Goal: Transaction & Acquisition: Purchase product/service

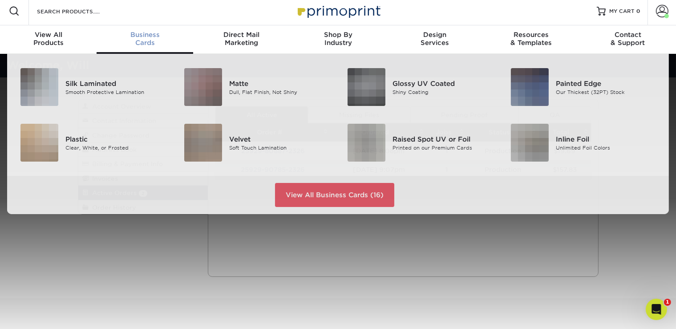
scroll to position [3, 0]
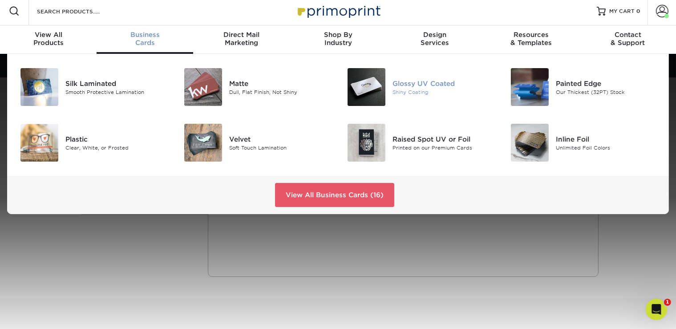
click at [402, 95] on div "Shiny Coating" at bounding box center [444, 92] width 102 height 8
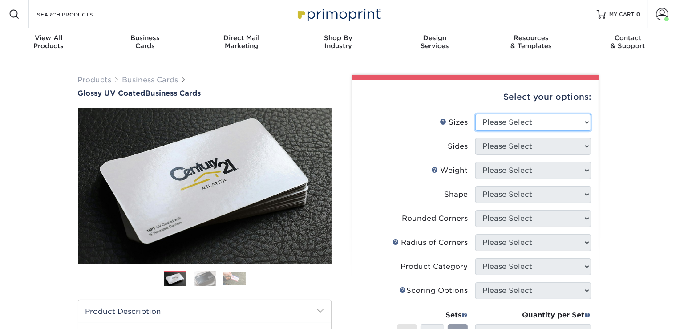
select select "2.00x3.50"
click option "2" x 3.5" - Standard" at bounding box center [0, 0] width 0 height 0
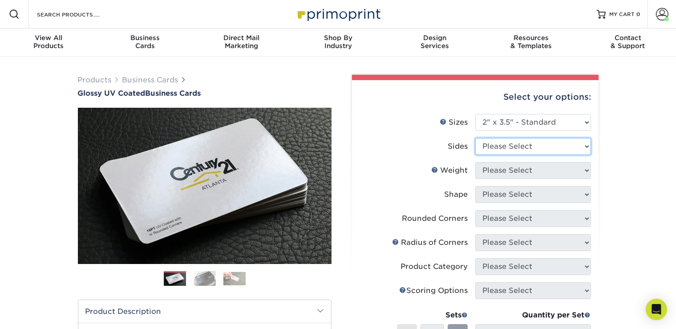
click at [475, 138] on select "Please Select Print Both Sides Print Front Only" at bounding box center [533, 146] width 116 height 17
select select "13abbda7-1d64-4f25-8bb2-c179b224825d"
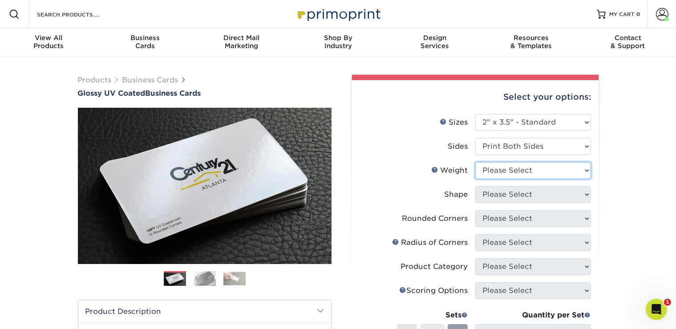
click at [475, 162] on select "Please Select 16PT 14PT" at bounding box center [533, 170] width 116 height 17
select select "16PT"
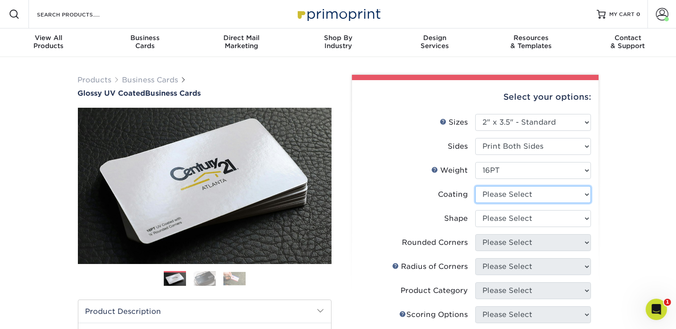
click at [475, 186] on select at bounding box center [533, 194] width 116 height 17
select select "ae367451-b2b8-45df-a344-0f05b6a12993"
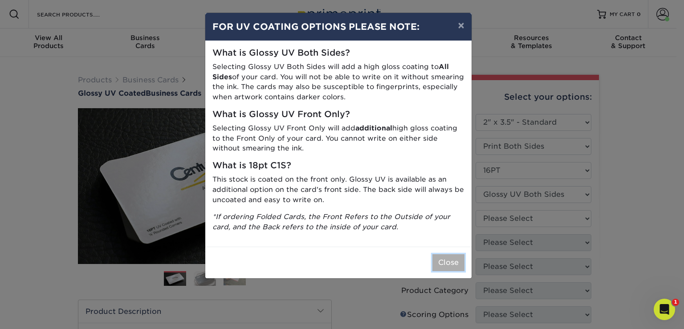
click at [439, 261] on button "Close" at bounding box center [448, 262] width 32 height 17
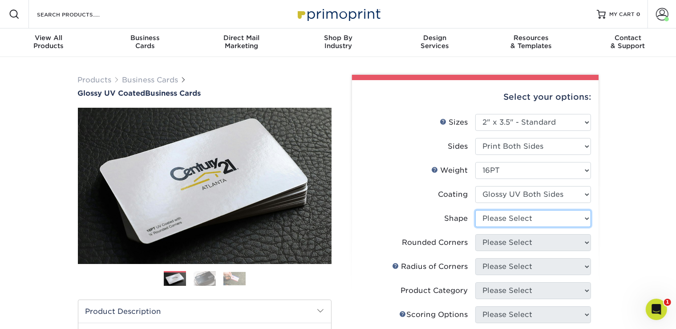
click at [475, 210] on select "Please Select Standard Oval" at bounding box center [533, 218] width 116 height 17
select select "standard"
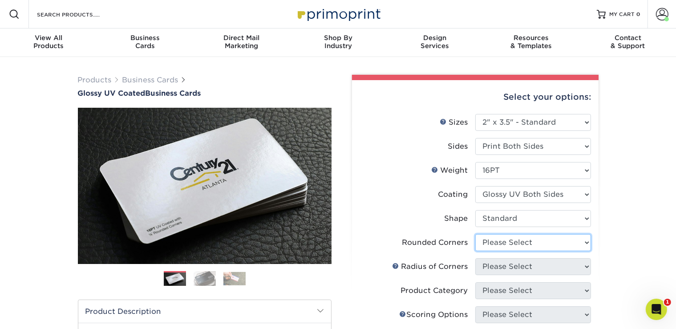
click at [475, 234] on select "Please Select Yes - Round 2 Corners Yes - Round 4 Corners No" at bounding box center [533, 242] width 116 height 17
select select "0"
click option "No" at bounding box center [0, 0] width 0 height 0
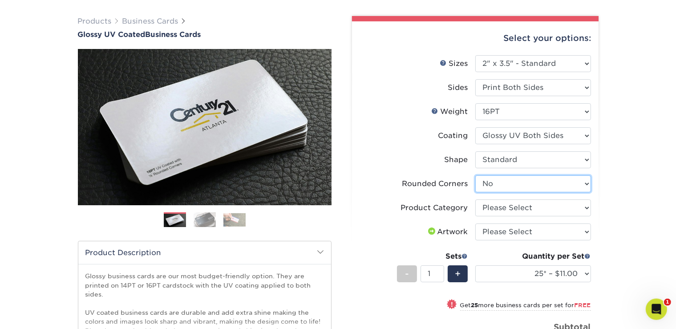
scroll to position [65, 0]
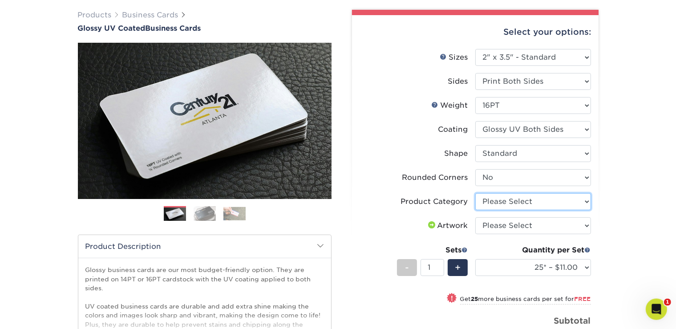
click at [475, 193] on select "Please Select Business Cards" at bounding box center [533, 201] width 116 height 17
select select "3b5148f1-0588-4f88-a218-97bcfdce65c1"
click option "Business Cards" at bounding box center [0, 0] width 0 height 0
click at [475, 217] on select "Please Select I will upload files I need a design - $100" at bounding box center [533, 225] width 116 height 17
select select "upload"
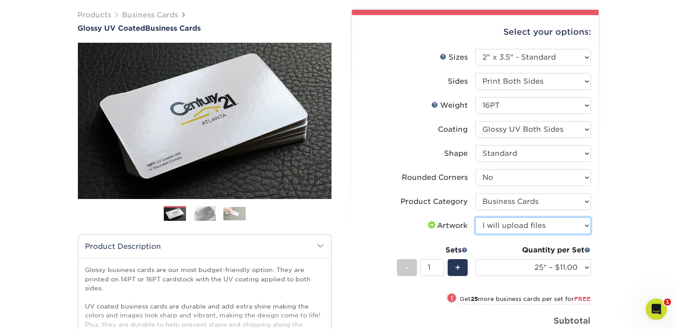
click option "I will upload files" at bounding box center [0, 0] width 0 height 0
click at [455, 270] on div "+" at bounding box center [458, 267] width 20 height 17
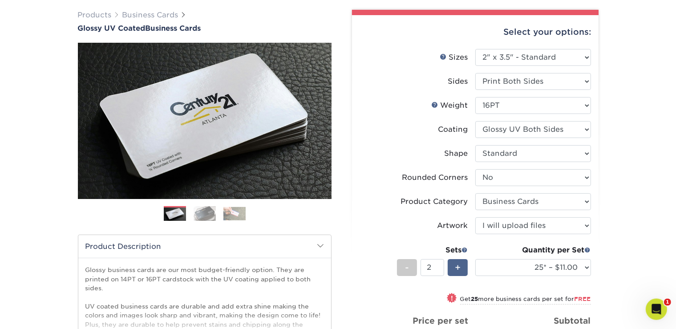
click at [455, 270] on div "+" at bounding box center [458, 267] width 20 height 17
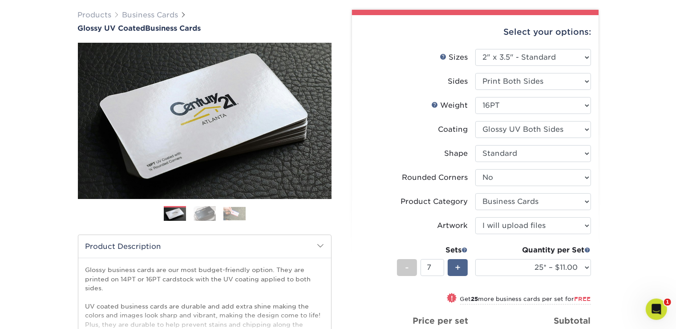
click at [455, 270] on div "+" at bounding box center [458, 267] width 20 height 17
type input "11"
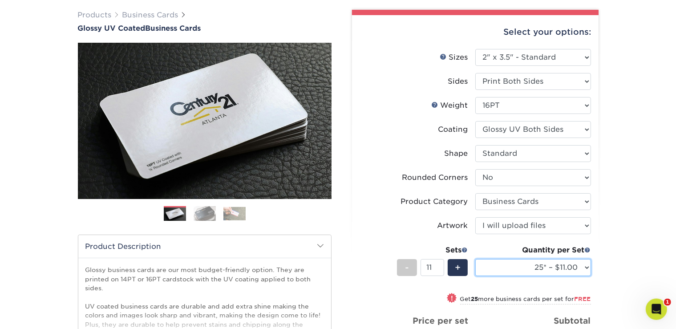
click at [475, 259] on select "25* – $11.00 50* – $11.00 100* – $11.00 250* – $20.00 500 – $39.00 1000 – $49.0…" at bounding box center [533, 267] width 116 height 17
select select "250* – $20.00"
click option "250* – $20.00" at bounding box center [0, 0] width 0 height 0
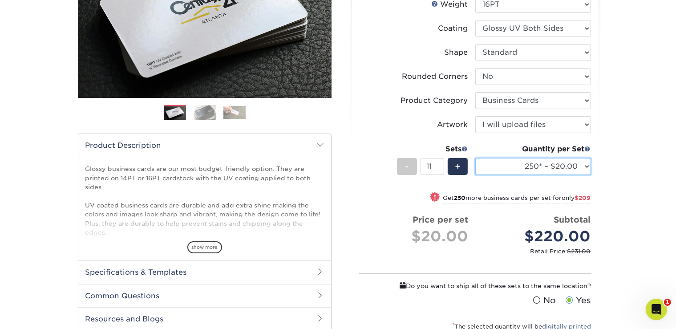
scroll to position [210, 0]
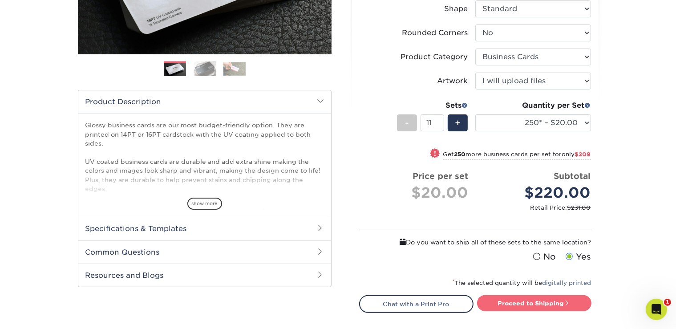
click at [538, 304] on link "Proceed to Shipping" at bounding box center [534, 303] width 114 height 16
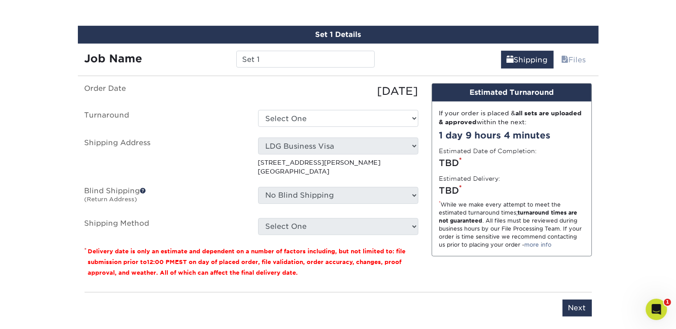
scroll to position [527, 0]
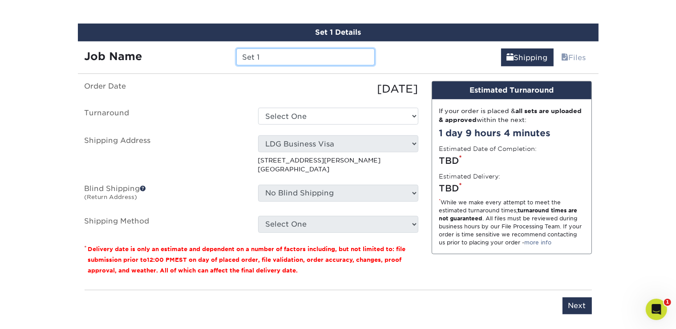
click at [289, 62] on input "Set 1" at bounding box center [305, 57] width 138 height 17
type input "S"
type input "Redline Business Cards"
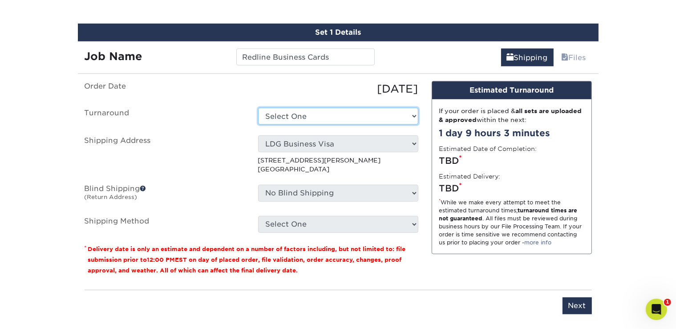
click at [258, 108] on select "Select One 2-4 Business Days 2 Day Next Business Day" at bounding box center [338, 116] width 160 height 17
select select "6166188b-2f9f-4f00-9b95-4d4d27bd6181"
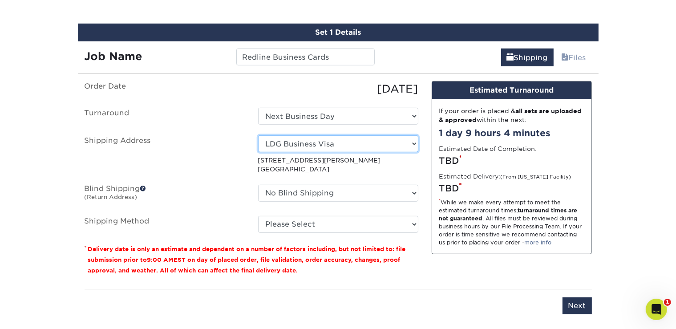
click at [258, 135] on select "Select One Andrea Dornbusch ARCE CLEANING At Home Tax Service Cal Electro, Inc …" at bounding box center [338, 143] width 160 height 17
select select "10042"
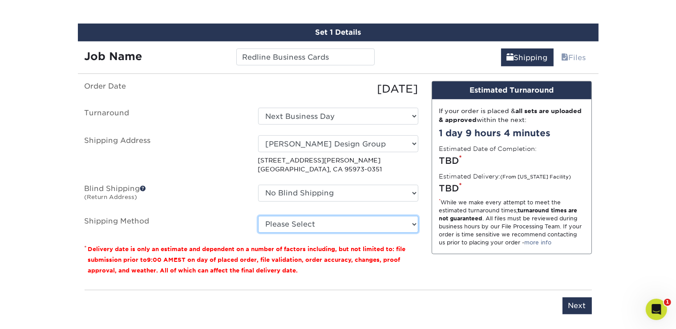
click at [258, 216] on select "Please Select Ground Shipping (+$26.23) 3 Day Shipping Service (+$27.84) 2 Day …" at bounding box center [338, 224] width 160 height 17
select select "03"
click option "Ground Shipping (+$26.23)" at bounding box center [0, 0] width 0 height 0
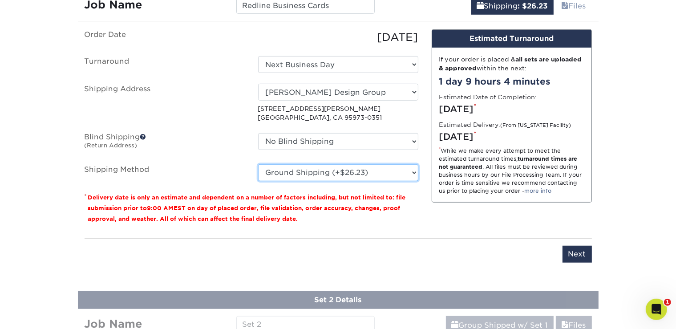
scroll to position [593, 0]
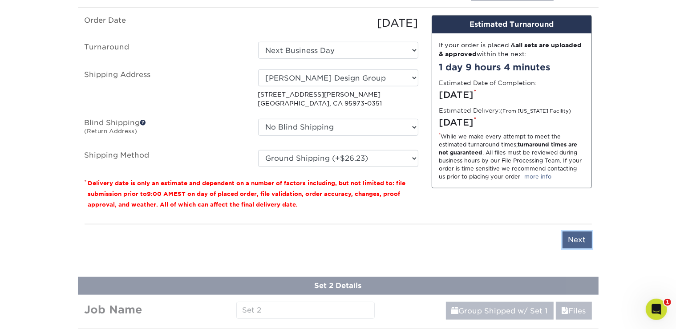
click at [569, 233] on input "Next" at bounding box center [577, 239] width 29 height 17
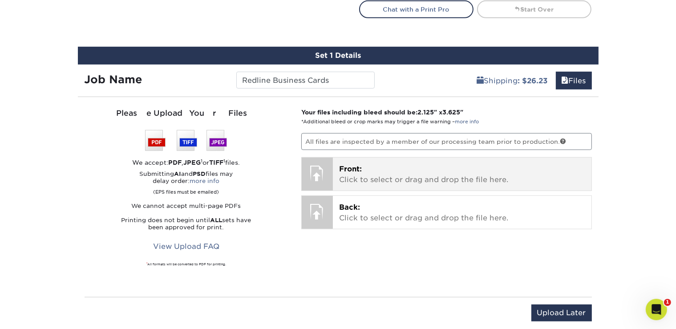
scroll to position [500, 0]
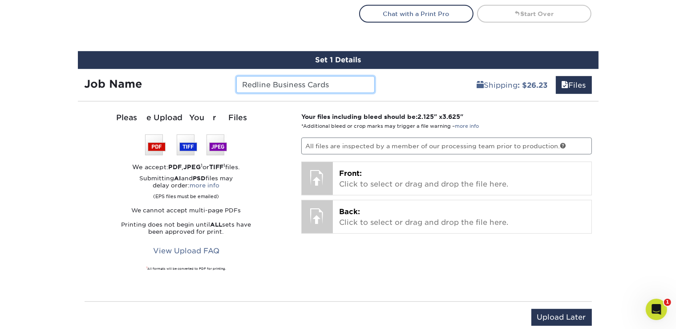
drag, startPoint x: 346, startPoint y: 83, endPoint x: 178, endPoint y: 63, distance: 168.5
click at [236, 76] on input "Redline Business Cards" at bounding box center [305, 84] width 138 height 17
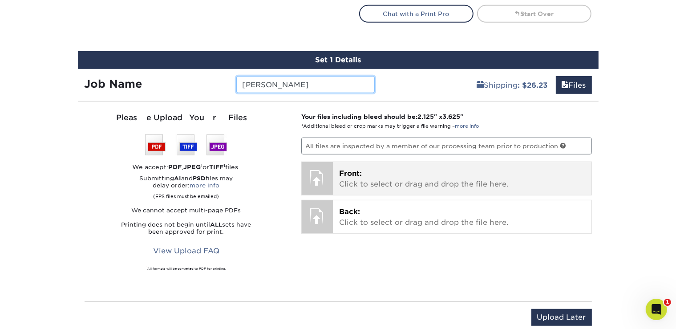
type input "[PERSON_NAME]"
click at [376, 179] on p "Front: Click to select or drag and drop the file here." at bounding box center [462, 178] width 246 height 21
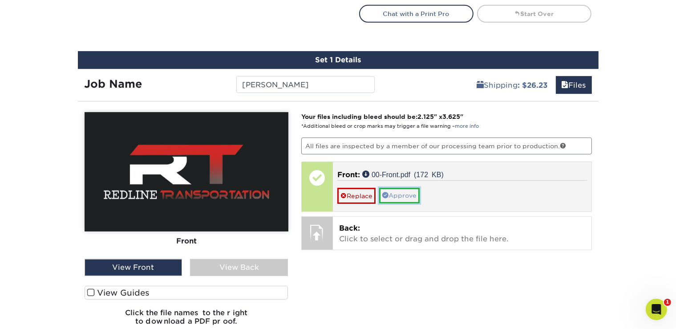
click at [405, 195] on link "Approve" at bounding box center [399, 195] width 41 height 15
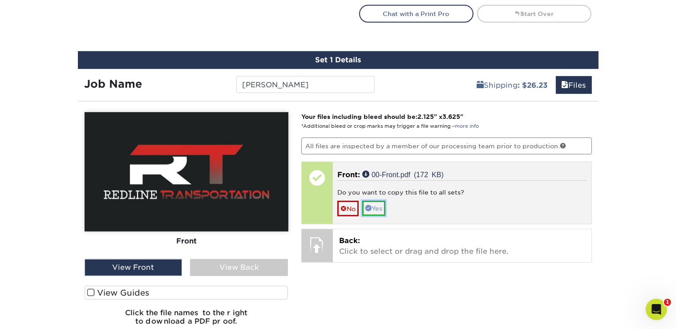
click at [369, 208] on span at bounding box center [368, 208] width 6 height 6
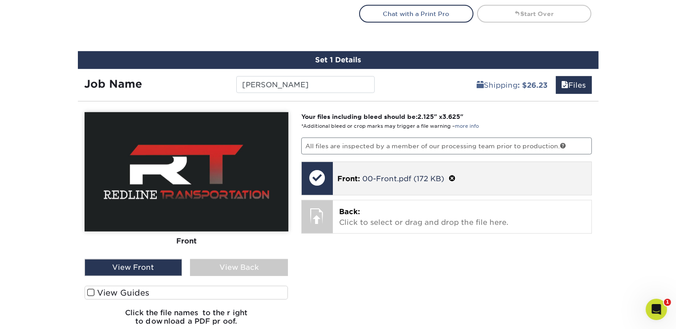
click at [369, 208] on p "Back: Click to select or drag and drop the file here." at bounding box center [462, 217] width 246 height 21
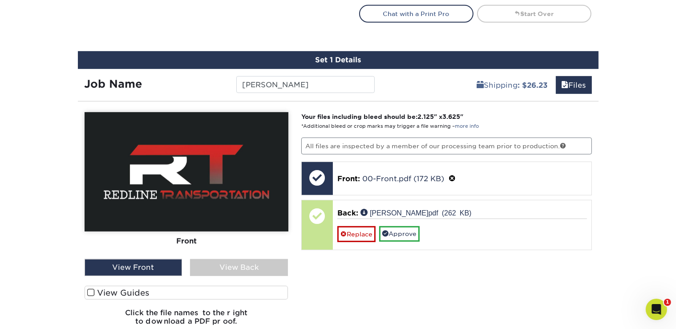
click at [213, 268] on div "View Back" at bounding box center [239, 267] width 98 height 17
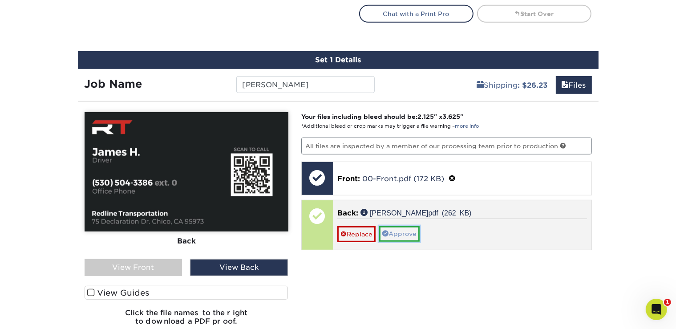
click at [418, 234] on link "Approve" at bounding box center [399, 233] width 41 height 15
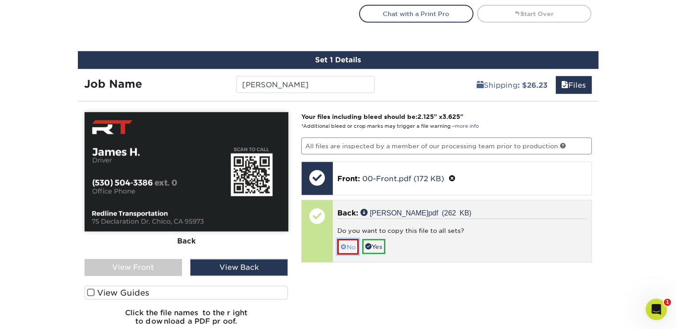
click at [348, 245] on link "No" at bounding box center [347, 247] width 21 height 16
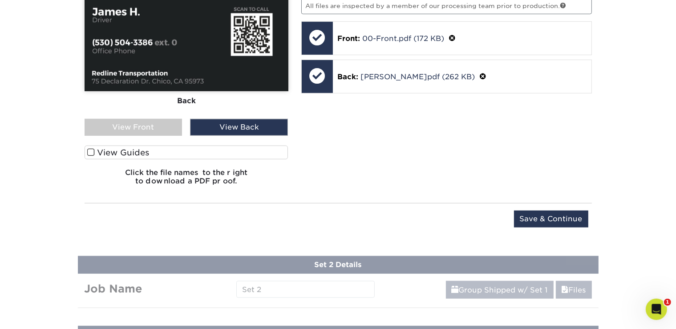
scroll to position [695, 0]
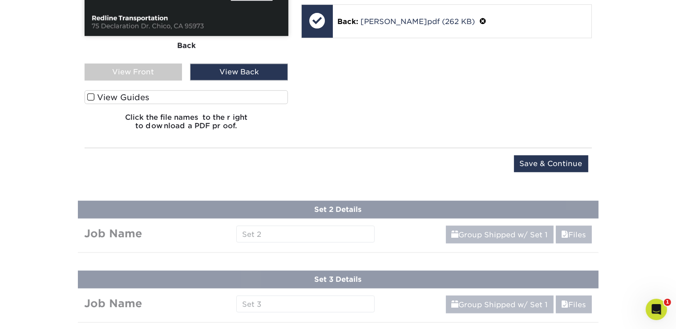
click at [102, 90] on label "View Guides" at bounding box center [187, 97] width 204 height 14
click at [0, 0] on input "View Guides" at bounding box center [0, 0] width 0 height 0
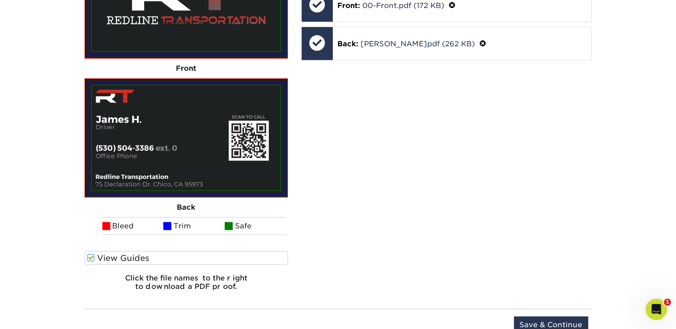
scroll to position [672, 0]
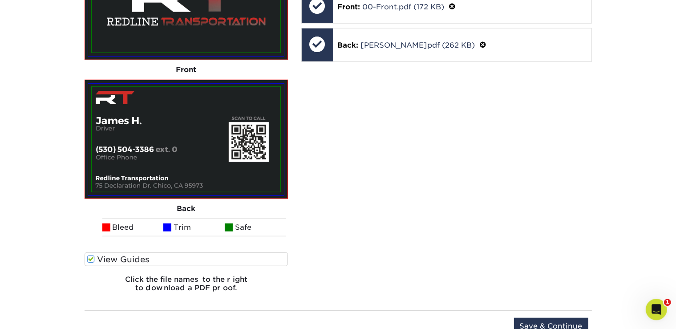
click at [91, 257] on span at bounding box center [91, 259] width 8 height 8
click at [0, 0] on input "View Guides" at bounding box center [0, 0] width 0 height 0
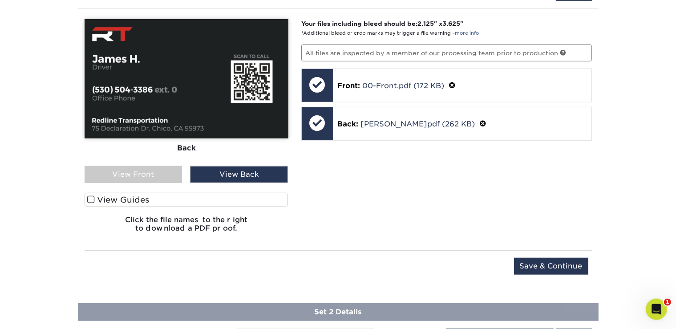
scroll to position [595, 0]
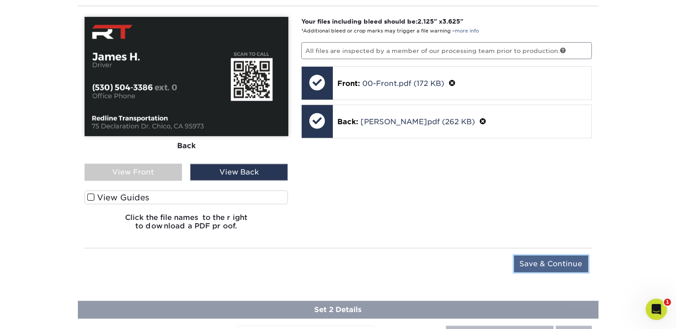
click at [580, 263] on input "Save & Continue" at bounding box center [551, 264] width 74 height 17
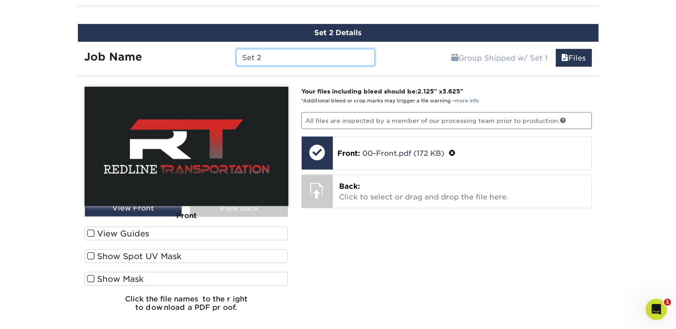
click at [286, 53] on input "Set 2" at bounding box center [305, 57] width 138 height 17
drag, startPoint x: 286, startPoint y: 53, endPoint x: 201, endPoint y: 57, distance: 85.1
click at [236, 57] on input "Set 2" at bounding box center [305, 57] width 138 height 17
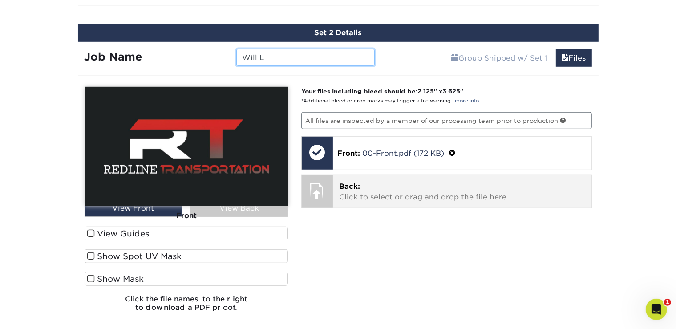
type input "Will L"
click at [377, 190] on p "Back: Click to select or drag and drop the file here." at bounding box center [462, 191] width 246 height 21
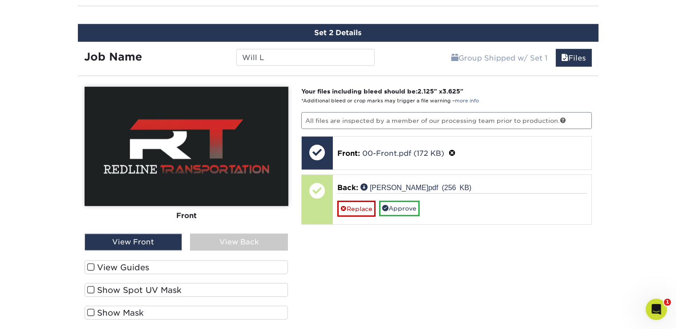
click at [232, 244] on div "View Back" at bounding box center [239, 242] width 98 height 17
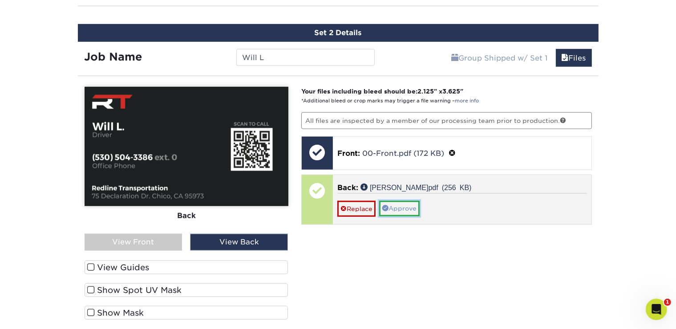
click at [403, 205] on link "Approve" at bounding box center [399, 208] width 41 height 15
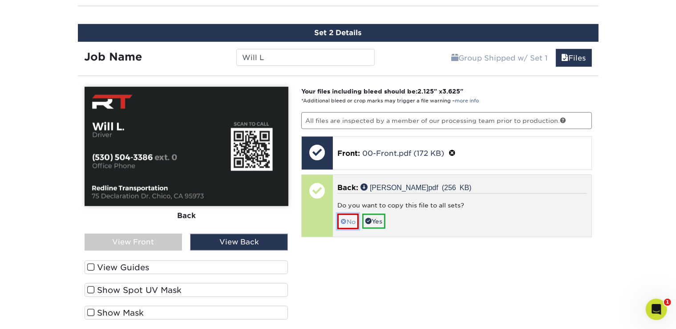
click at [350, 219] on link "No" at bounding box center [347, 222] width 21 height 16
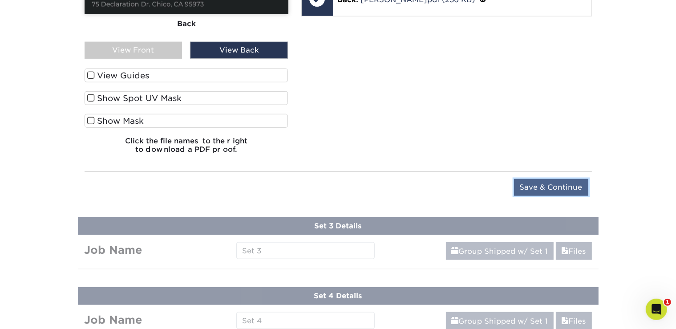
click at [555, 183] on input "Save & Continue" at bounding box center [551, 187] width 74 height 17
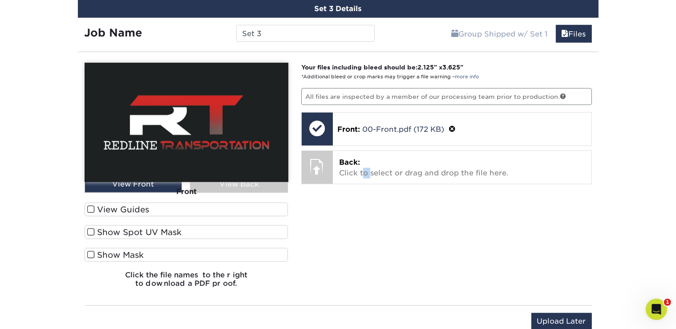
drag, startPoint x: 371, startPoint y: 167, endPoint x: 362, endPoint y: 204, distance: 37.5
click at [362, 204] on div "Your files including bleed should be: 2.125 " x 3.625 " *Additional bleed or cr…" at bounding box center [447, 179] width 304 height 232
click at [277, 25] on input "Set 3" at bounding box center [305, 33] width 138 height 17
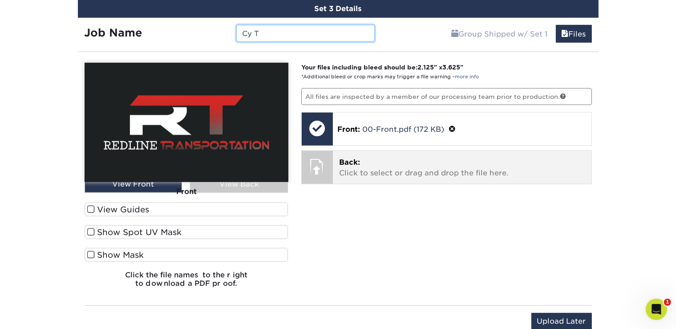
type input "Cy T"
click at [357, 165] on p "Back: Click to select or drag and drop the file here." at bounding box center [462, 167] width 246 height 21
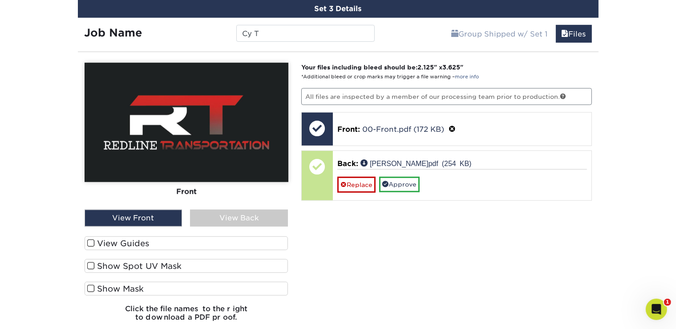
click at [239, 217] on div "View Back" at bounding box center [239, 218] width 98 height 17
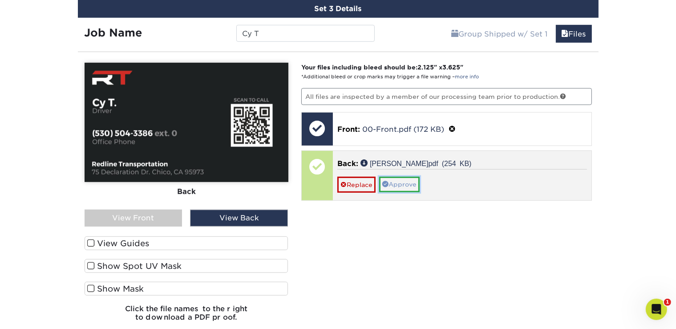
click at [409, 177] on link "Approve" at bounding box center [399, 184] width 41 height 15
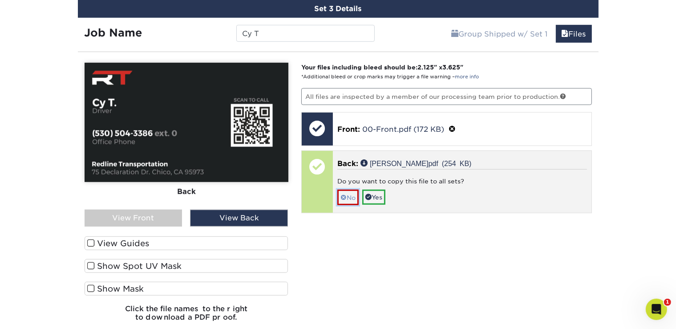
click at [346, 194] on span at bounding box center [344, 197] width 6 height 7
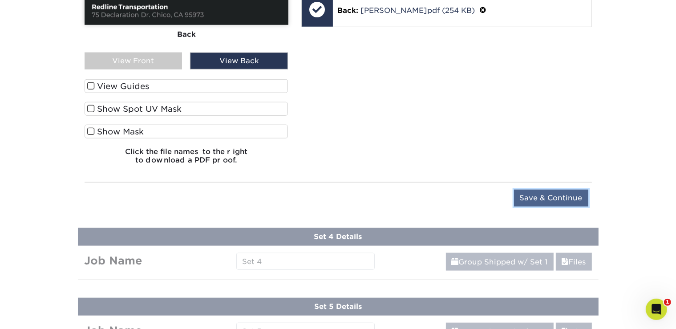
click at [547, 195] on input "Save & Continue" at bounding box center [551, 198] width 74 height 17
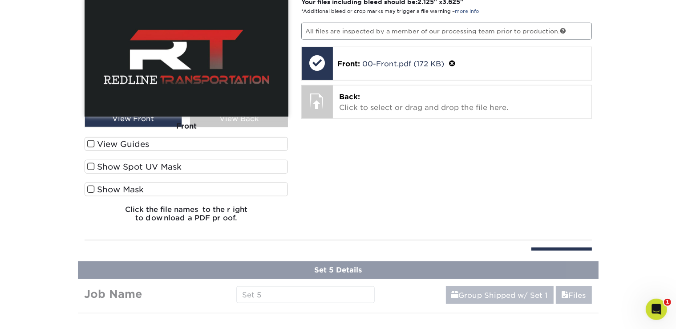
scroll to position [750, 0]
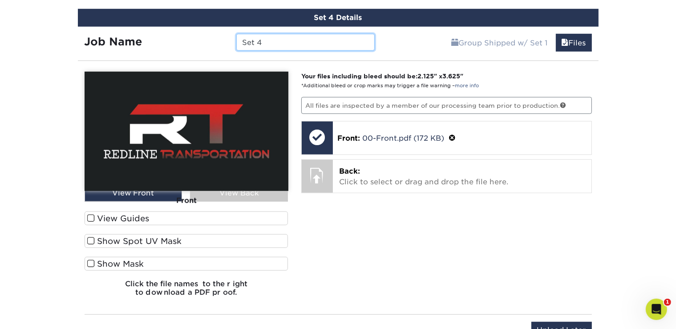
drag, startPoint x: 266, startPoint y: 37, endPoint x: 195, endPoint y: 46, distance: 71.9
click at [236, 46] on input "Set 4" at bounding box center [305, 42] width 138 height 17
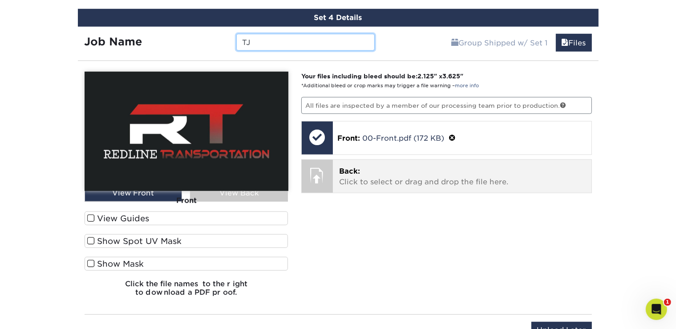
type input "TJ"
click at [426, 186] on div "Back: Click to select or drag and drop the file here. Choose file" at bounding box center [462, 176] width 259 height 33
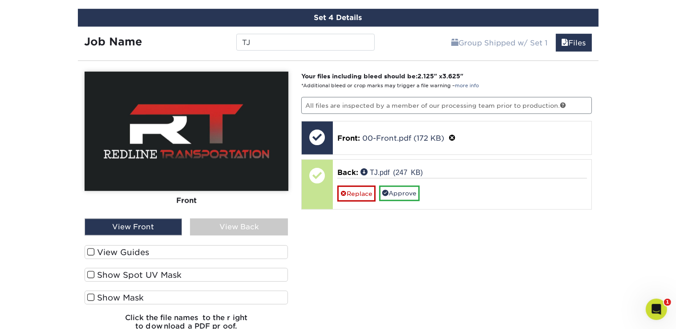
click at [253, 223] on div "View Back" at bounding box center [239, 227] width 98 height 17
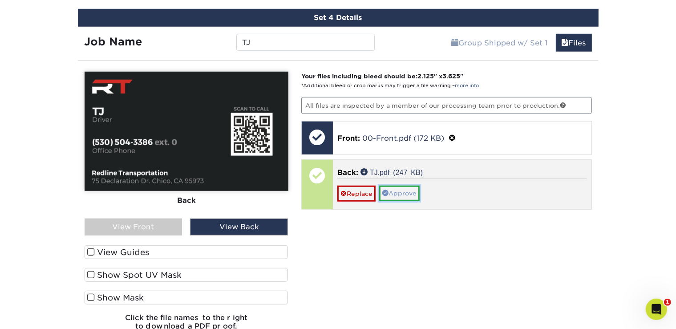
click at [397, 192] on link "Approve" at bounding box center [399, 193] width 41 height 15
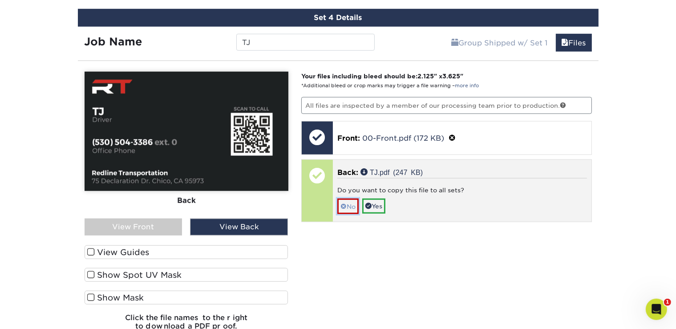
click at [351, 199] on link "No" at bounding box center [347, 207] width 21 height 16
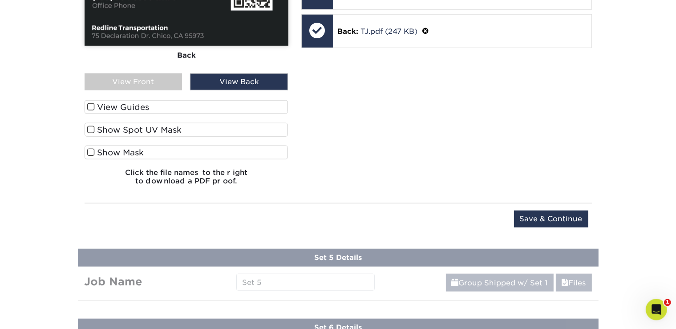
scroll to position [925, 0]
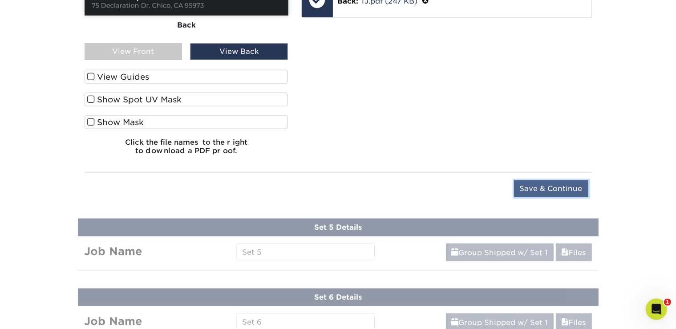
click at [564, 184] on input "Save & Continue" at bounding box center [551, 188] width 74 height 17
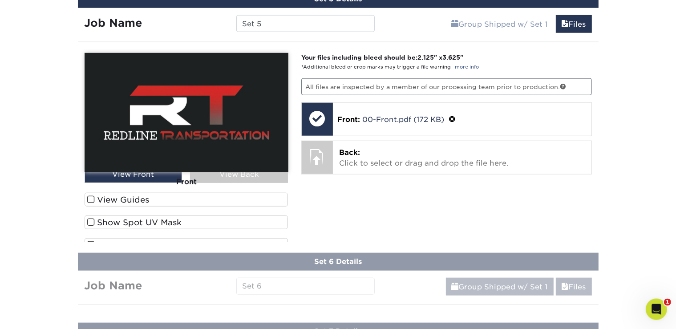
scroll to position [839, 0]
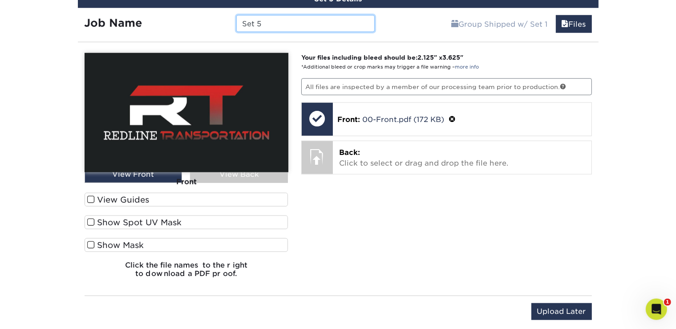
drag, startPoint x: 316, startPoint y: 21, endPoint x: 197, endPoint y: 14, distance: 118.6
click at [236, 15] on input "Set 5" at bounding box center [305, 23] width 138 height 17
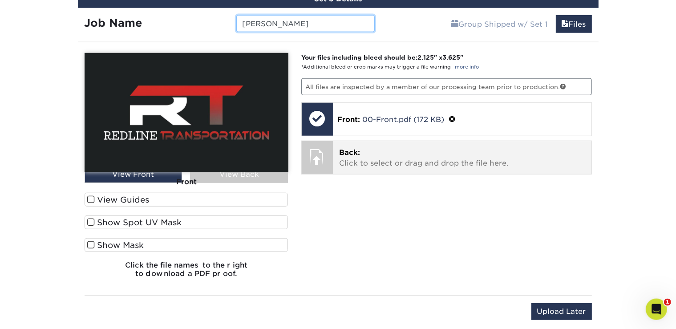
type input "[PERSON_NAME]"
click at [374, 147] on p "Back: Click to select or drag and drop the file here." at bounding box center [462, 157] width 246 height 21
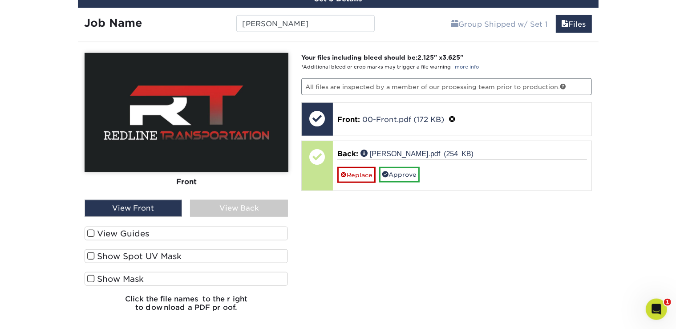
click at [265, 207] on div "View Back" at bounding box center [239, 208] width 98 height 17
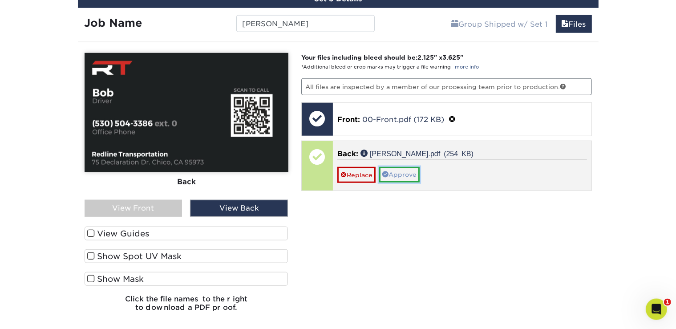
click at [400, 169] on link "Approve" at bounding box center [399, 174] width 41 height 15
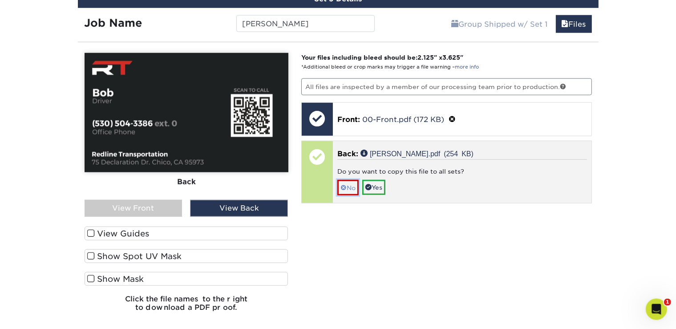
click at [344, 184] on span at bounding box center [344, 187] width 6 height 7
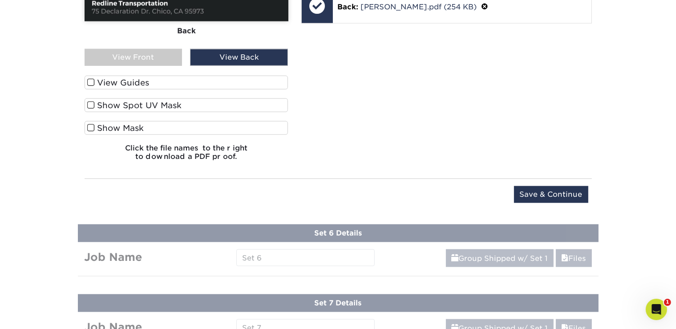
scroll to position [1001, 0]
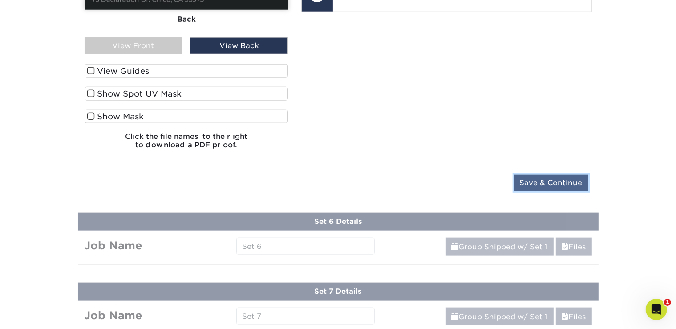
click at [533, 178] on input "Save & Continue" at bounding box center [551, 182] width 74 height 17
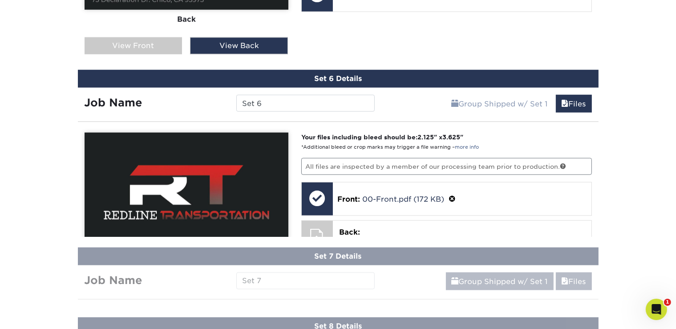
scroll to position [896, 0]
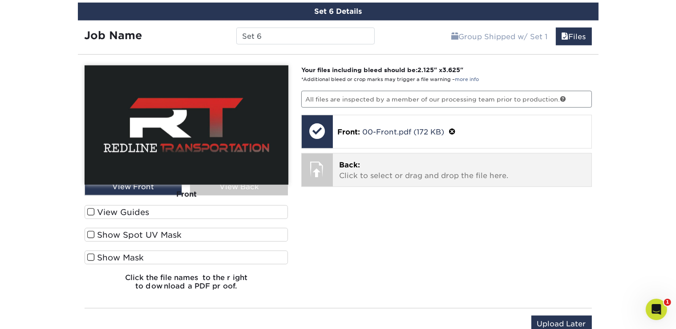
click at [352, 176] on p "Back: Click to select or drag and drop the file here." at bounding box center [462, 170] width 246 height 21
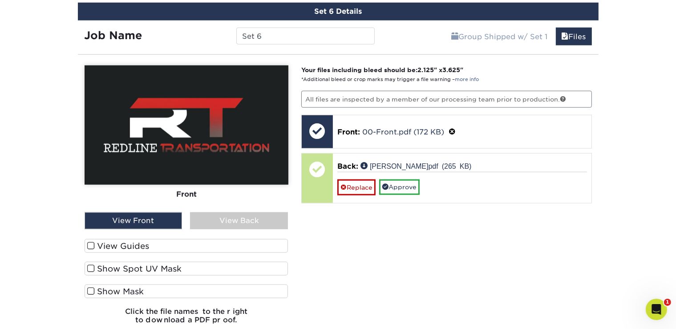
click at [245, 219] on div "View Back" at bounding box center [239, 220] width 98 height 17
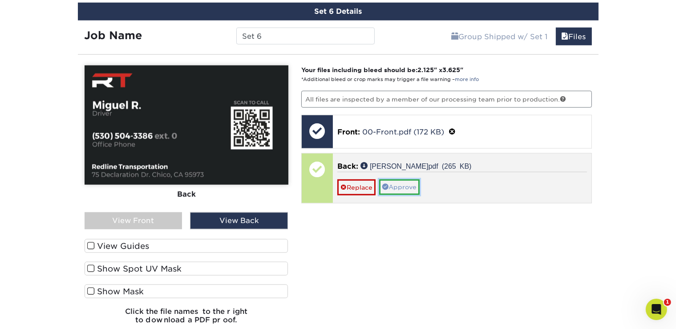
click at [395, 180] on link "Approve" at bounding box center [399, 186] width 41 height 15
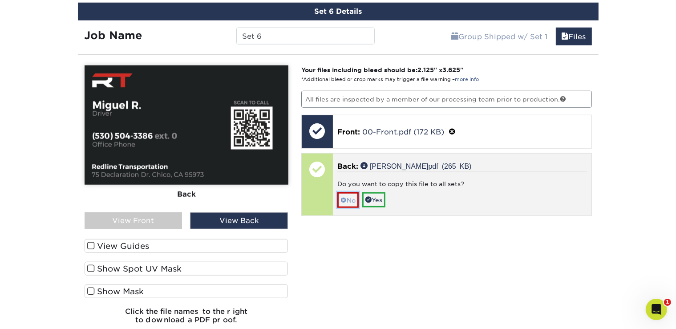
click at [347, 195] on link "No" at bounding box center [347, 200] width 21 height 16
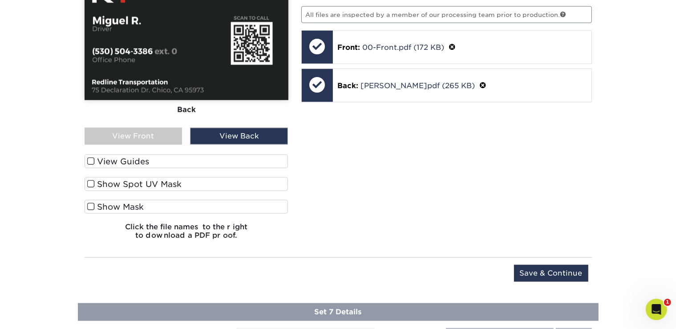
scroll to position [1074, 0]
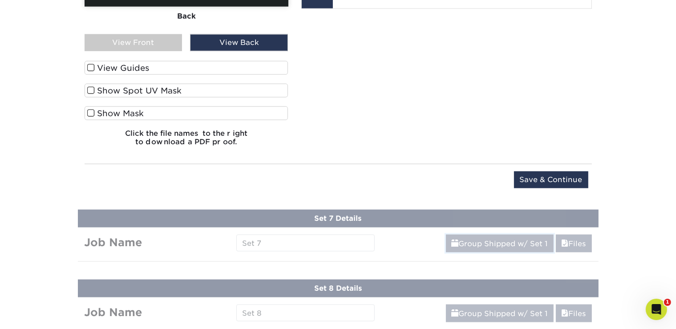
click at [452, 242] on span at bounding box center [455, 243] width 7 height 8
click at [553, 164] on div "Upload Later Save & Continue Continue" at bounding box center [338, 181] width 507 height 35
click at [547, 171] on input "Save & Continue" at bounding box center [551, 179] width 74 height 17
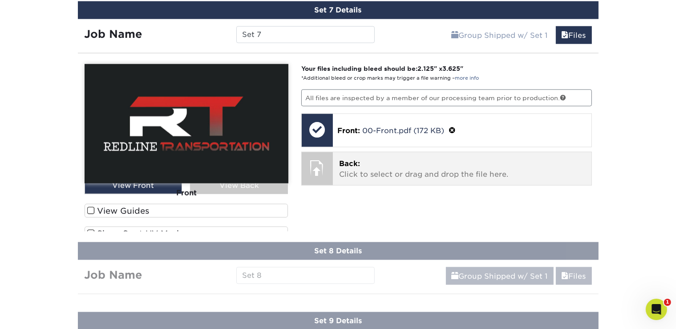
scroll to position [967, 0]
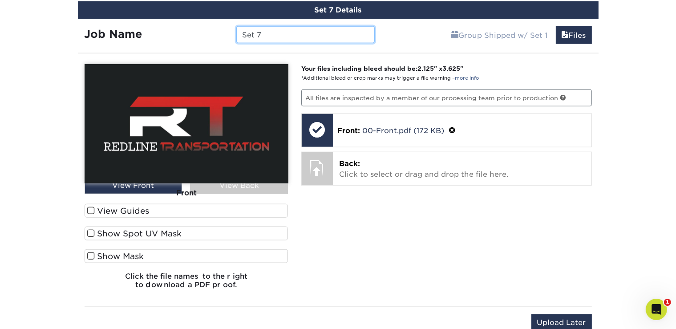
drag, startPoint x: 273, startPoint y: 23, endPoint x: 193, endPoint y: 23, distance: 79.7
click at [236, 26] on input "Set 7" at bounding box center [305, 34] width 138 height 17
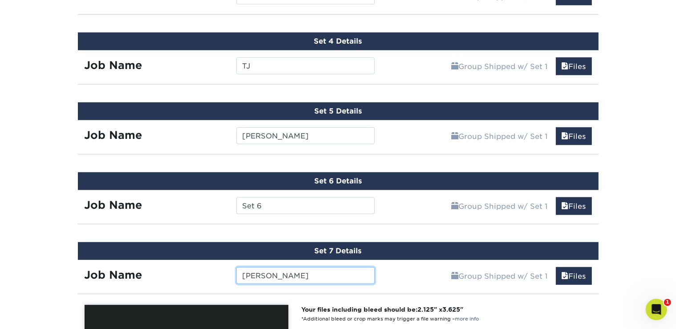
scroll to position [725, 0]
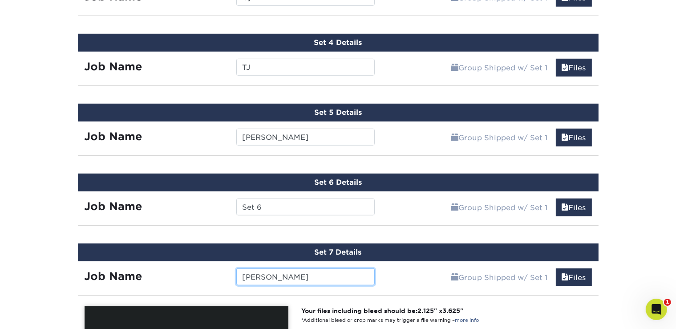
type input "[PERSON_NAME]"
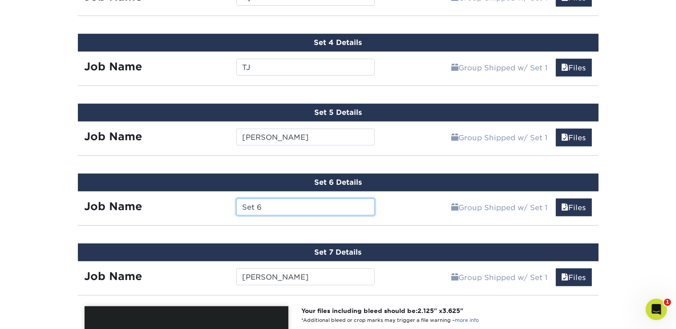
drag, startPoint x: 276, startPoint y: 207, endPoint x: 218, endPoint y: 209, distance: 58.4
click at [236, 209] on input "Set 6" at bounding box center [305, 207] width 138 height 17
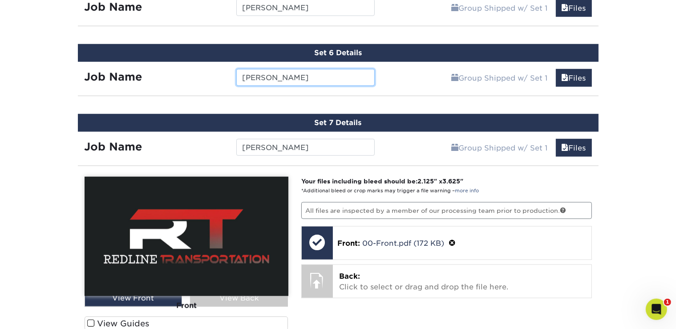
scroll to position [859, 0]
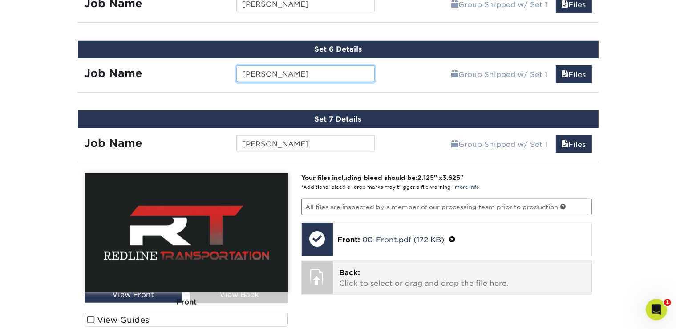
type input "[PERSON_NAME]"
click at [395, 267] on p "Back: Click to select or drag and drop the file here." at bounding box center [462, 277] width 246 height 21
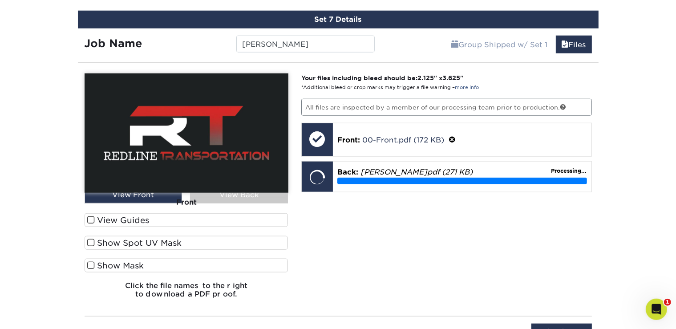
scroll to position [970, 0]
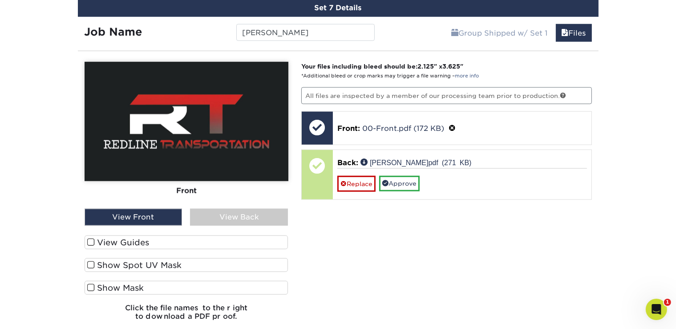
click at [251, 212] on div "View Back" at bounding box center [239, 217] width 98 height 17
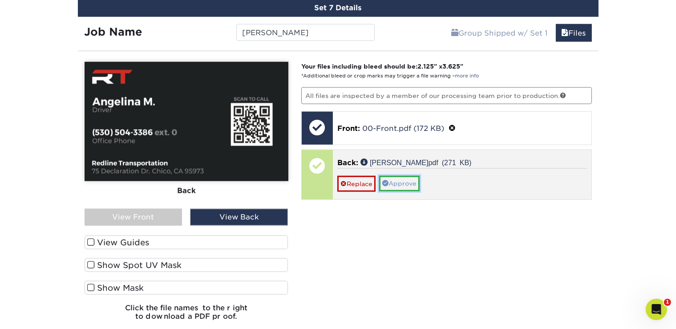
click at [396, 177] on link "Approve" at bounding box center [399, 183] width 41 height 15
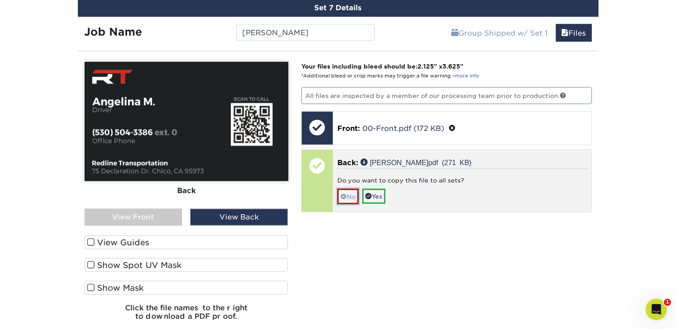
click at [343, 193] on span at bounding box center [344, 196] width 6 height 7
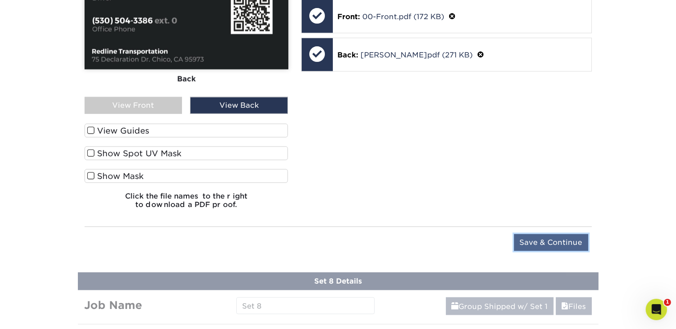
click at [530, 235] on input "Save & Continue" at bounding box center [551, 242] width 74 height 17
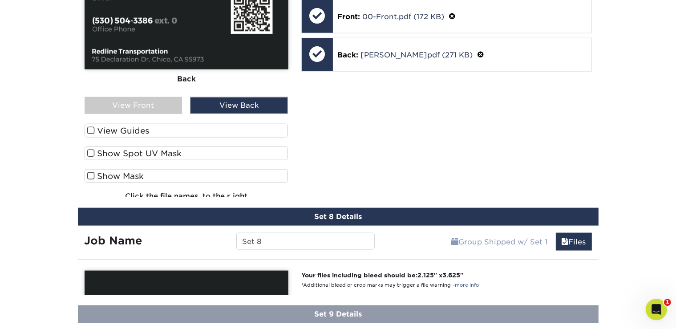
scroll to position [1038, 0]
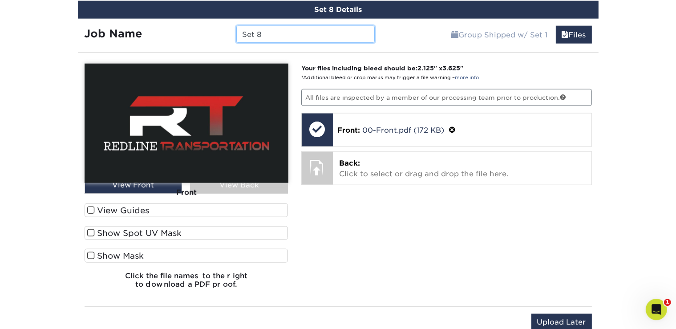
drag, startPoint x: 291, startPoint y: 24, endPoint x: 166, endPoint y: 18, distance: 124.4
click at [236, 25] on input "Set 8" at bounding box center [305, 33] width 138 height 17
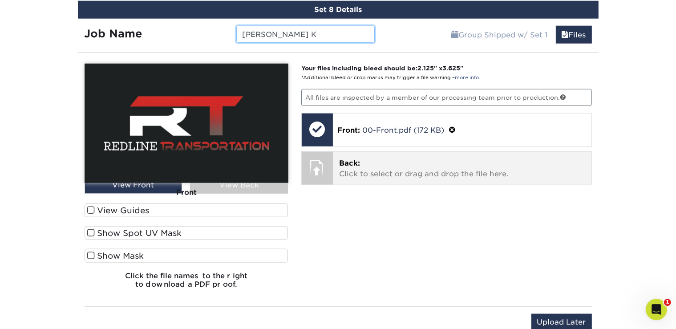
type input "[PERSON_NAME] K"
click at [371, 162] on p "Back: Click to select or drag and drop the file here." at bounding box center [462, 168] width 246 height 21
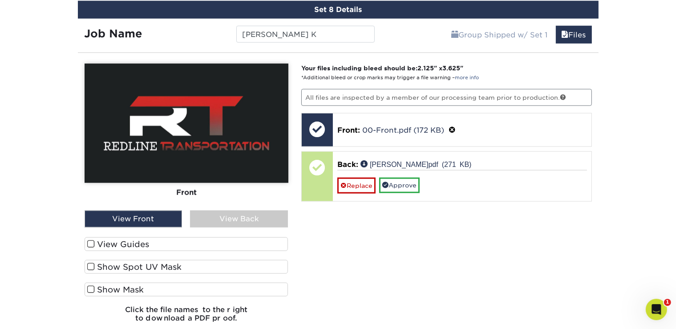
click at [231, 210] on div "View Back" at bounding box center [239, 218] width 98 height 17
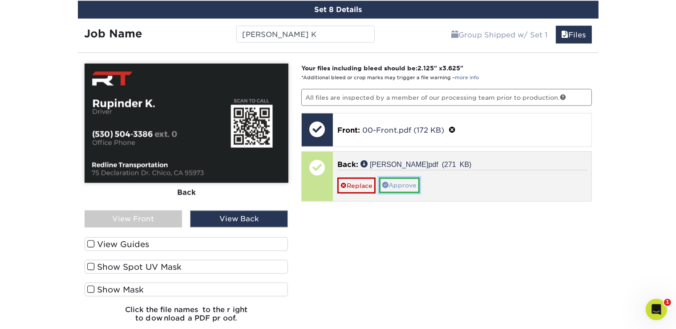
click at [404, 185] on link "Approve" at bounding box center [399, 184] width 41 height 15
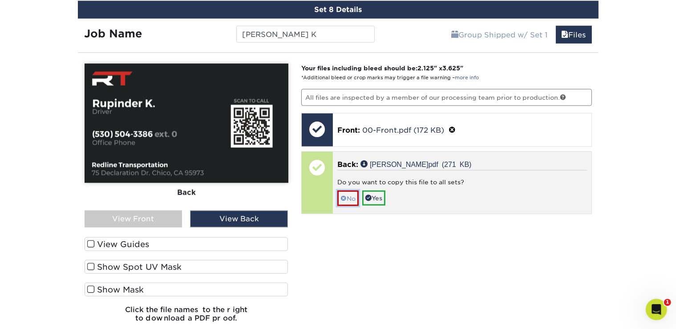
click at [346, 195] on span at bounding box center [344, 198] width 6 height 7
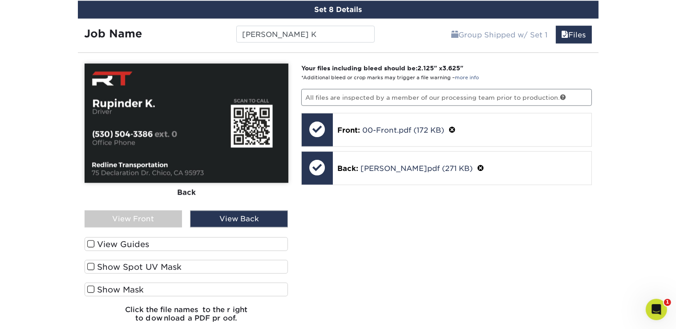
scroll to position [1074, 0]
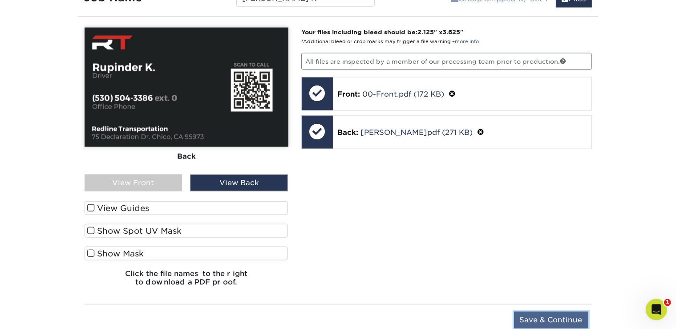
click at [552, 311] on input "Save & Continue" at bounding box center [551, 319] width 74 height 17
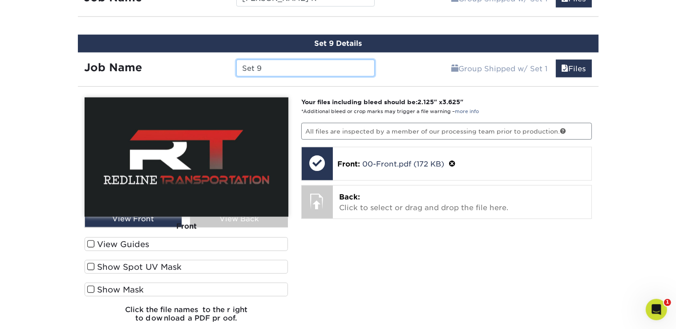
drag, startPoint x: 273, startPoint y: 68, endPoint x: 178, endPoint y: 65, distance: 94.9
click at [236, 65] on input "Set 9" at bounding box center [305, 67] width 138 height 17
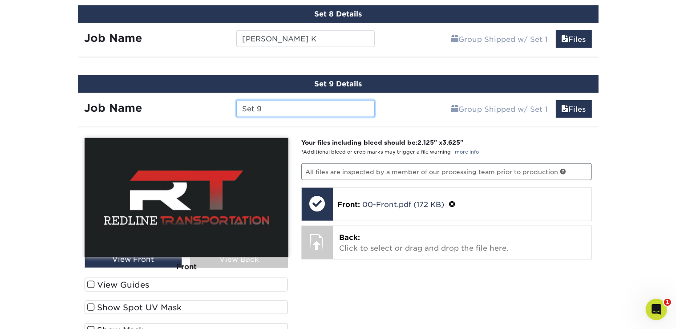
scroll to position [1027, 0]
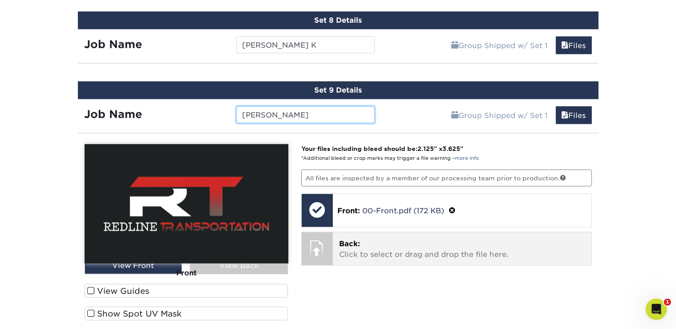
type input "[PERSON_NAME]"
click at [392, 246] on p "Back: Click to select or drag and drop the file here." at bounding box center [462, 249] width 246 height 21
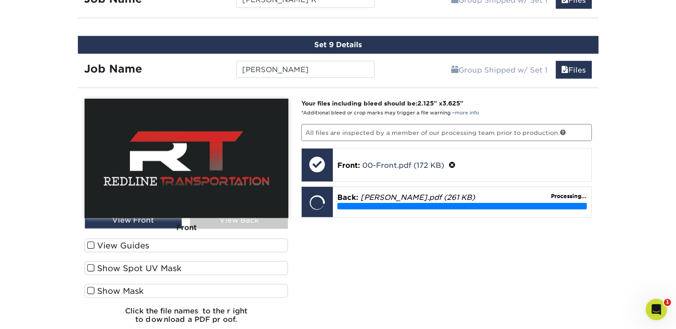
scroll to position [1094, 0]
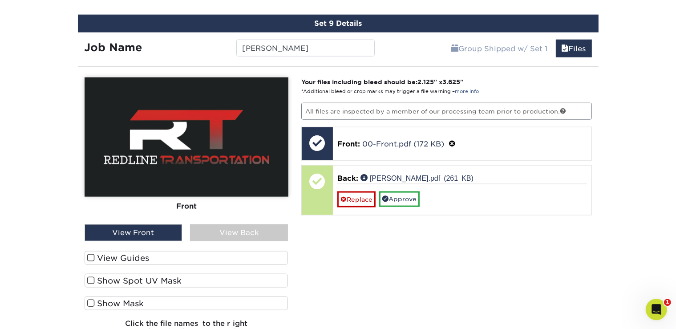
click at [256, 228] on div "View Back" at bounding box center [239, 232] width 98 height 17
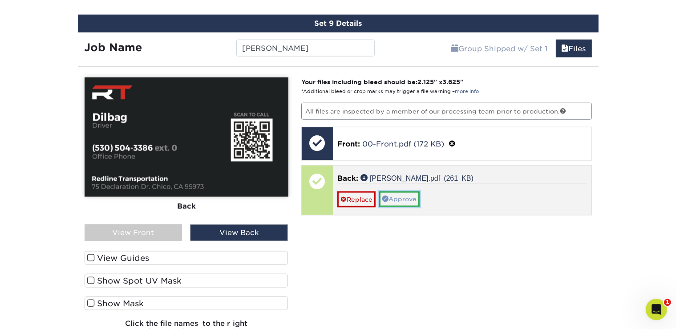
click at [401, 191] on link "Approve" at bounding box center [399, 198] width 41 height 15
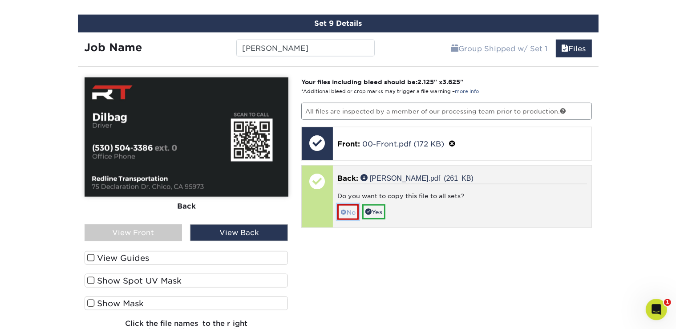
click at [352, 209] on link "No" at bounding box center [347, 212] width 21 height 16
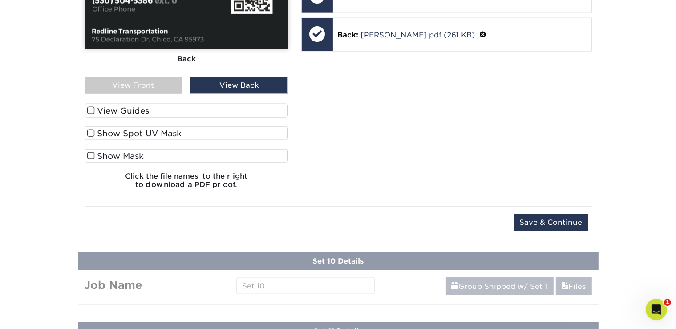
scroll to position [1242, 0]
click at [541, 214] on input "Save & Continue" at bounding box center [551, 221] width 74 height 17
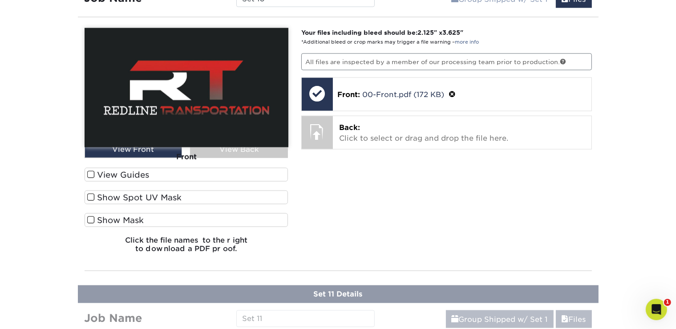
scroll to position [1167, 0]
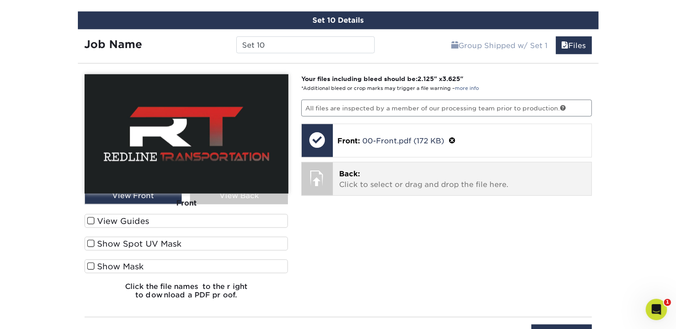
click at [410, 187] on div "Back: Click to select or drag and drop the file here. Choose file" at bounding box center [462, 178] width 259 height 33
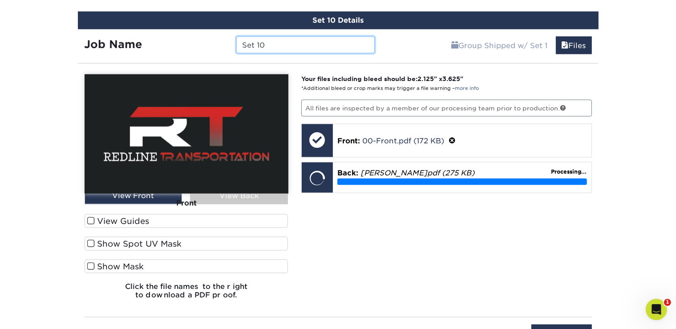
drag, startPoint x: 284, startPoint y: 35, endPoint x: 190, endPoint y: 32, distance: 94.4
click at [236, 36] on input "Set 10" at bounding box center [305, 44] width 138 height 17
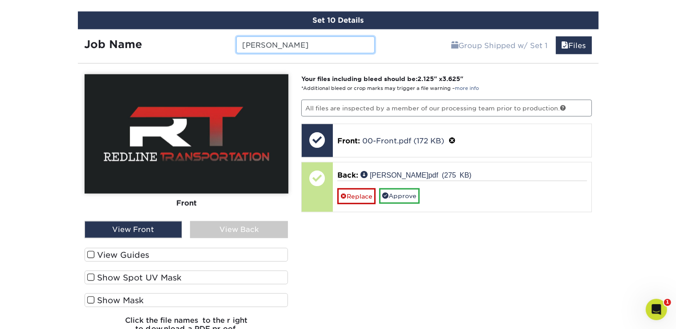
type input "[PERSON_NAME]"
click at [260, 224] on div "View Back" at bounding box center [239, 229] width 98 height 17
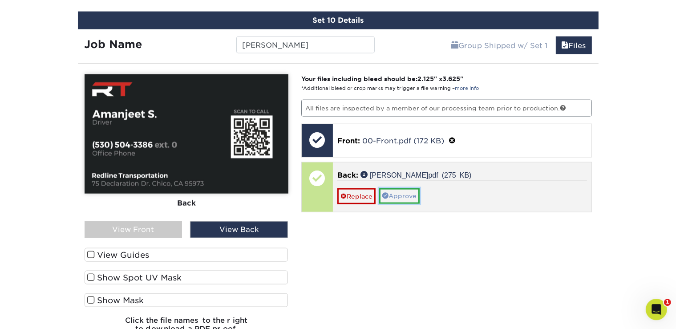
click at [408, 188] on link "Approve" at bounding box center [399, 195] width 41 height 15
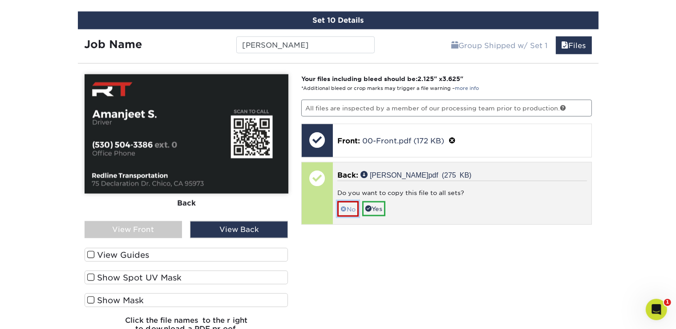
click at [348, 203] on link "No" at bounding box center [347, 209] width 21 height 16
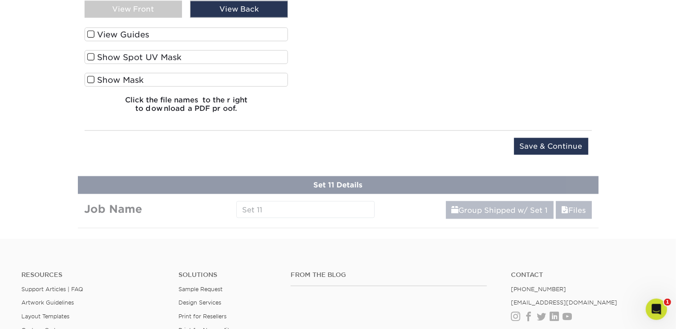
scroll to position [1388, 0]
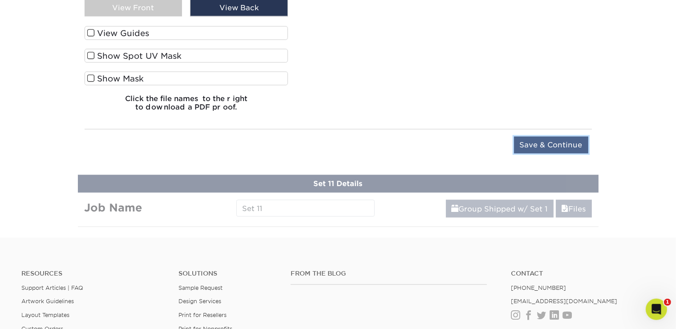
click at [571, 137] on input "Save & Continue" at bounding box center [551, 145] width 74 height 17
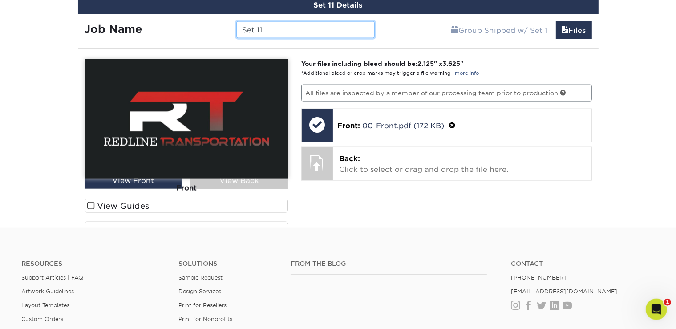
scroll to position [1236, 0]
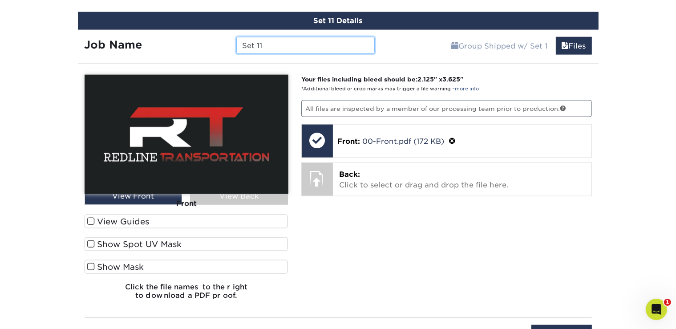
drag, startPoint x: 276, startPoint y: 40, endPoint x: 204, endPoint y: 34, distance: 71.9
click at [236, 37] on input "Set 11" at bounding box center [305, 45] width 138 height 17
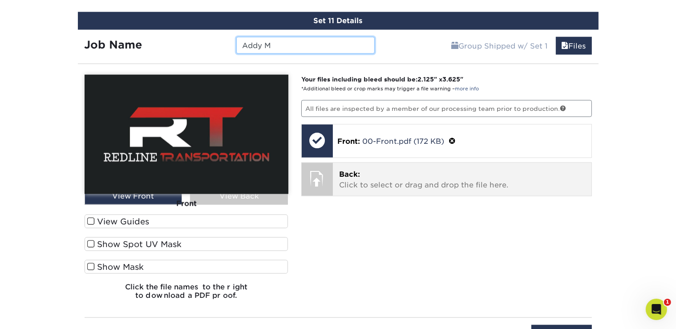
type input "Addy M"
click at [381, 181] on p "Back: Click to select or drag and drop the file here." at bounding box center [462, 179] width 246 height 21
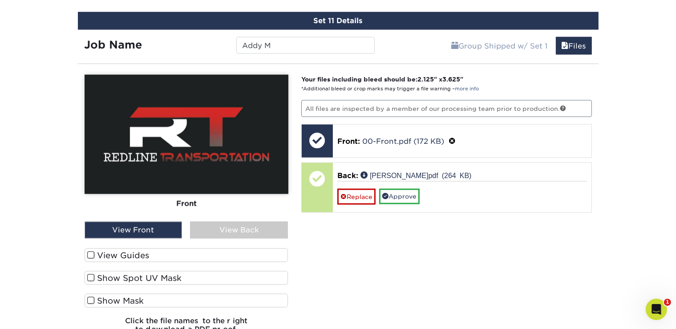
click at [227, 222] on div "View Back" at bounding box center [239, 230] width 98 height 17
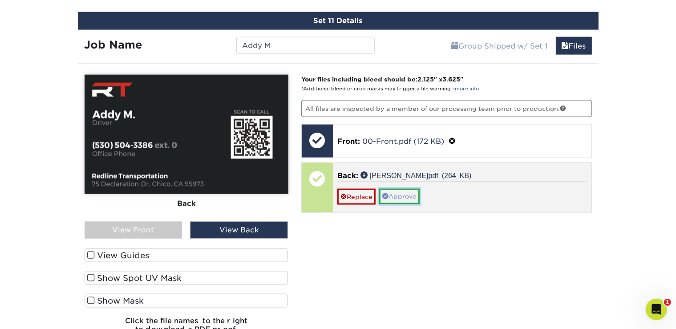
click at [405, 189] on link "Approve" at bounding box center [399, 196] width 41 height 15
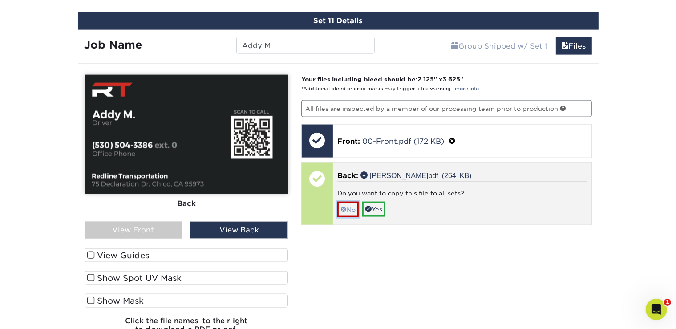
click at [345, 206] on span at bounding box center [344, 209] width 6 height 7
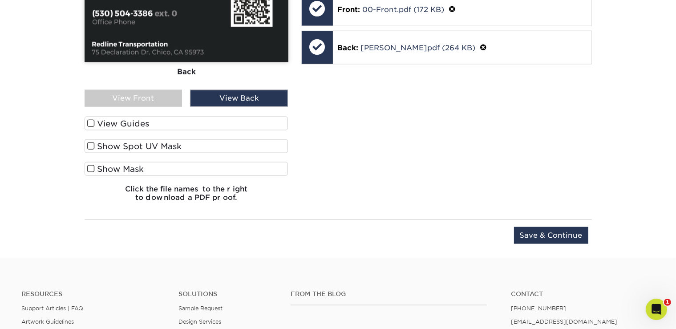
scroll to position [1368, 0]
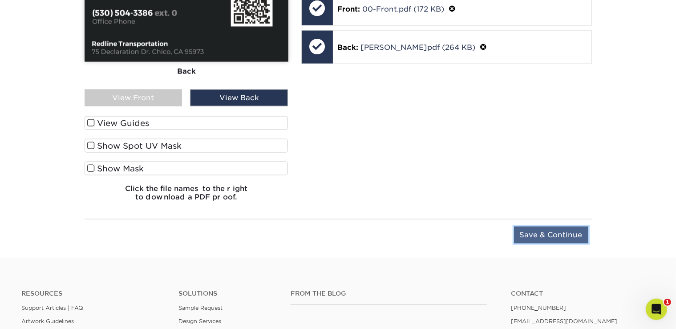
click at [552, 227] on input "Save & Continue" at bounding box center [551, 235] width 74 height 17
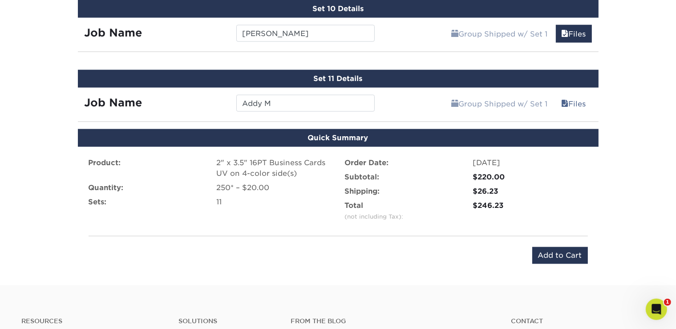
scroll to position [1179, 0]
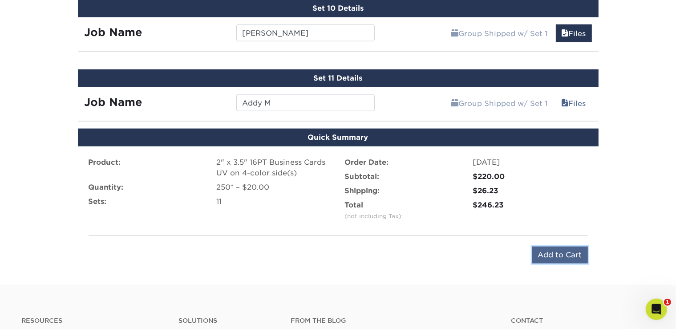
click at [572, 254] on input "Add to Cart" at bounding box center [560, 255] width 56 height 17
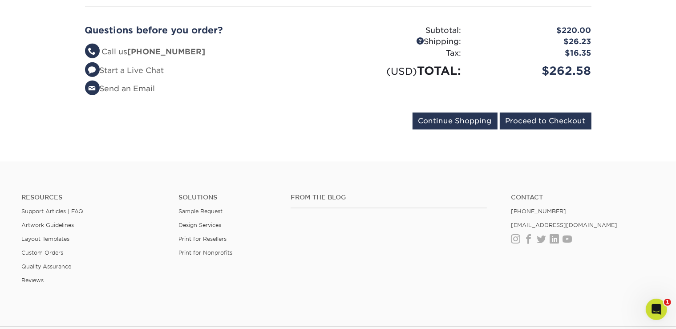
scroll to position [1005, 0]
click at [539, 113] on input "Proceed to Checkout" at bounding box center [546, 121] width 92 height 17
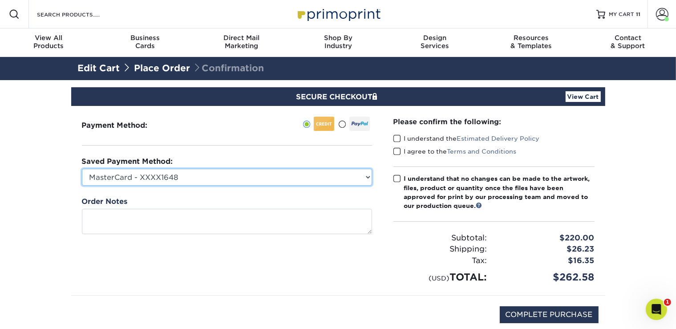
click at [193, 181] on select "MasterCard - XXXX1648 Visa - XXXX2794 Visa - XXXX3615 Visa - XXXX3615 Visa - XX…" at bounding box center [227, 177] width 290 height 17
click at [82, 169] on select "MasterCard - XXXX1648 Visa - XXXX2794 Visa - XXXX3615 Visa - XXXX3615 Visa - XX…" at bounding box center [227, 177] width 290 height 17
click at [294, 178] on select "MasterCard - XXXX1648 Visa - XXXX2794 Visa - XXXX3615 Visa - XXXX3615 Visa - XX…" at bounding box center [227, 177] width 290 height 17
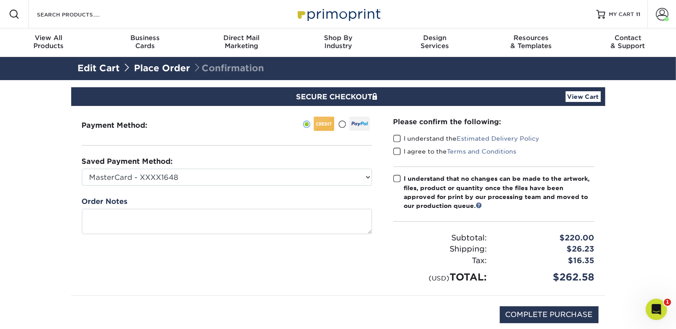
click at [341, 125] on span at bounding box center [342, 124] width 8 height 8
click at [0, 0] on input "radio" at bounding box center [0, 0] width 0 height 0
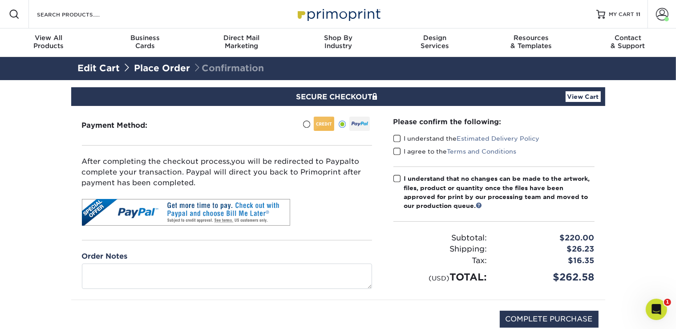
click at [398, 140] on span at bounding box center [397, 138] width 8 height 8
click at [0, 0] on input "I understand the Estimated Delivery Policy" at bounding box center [0, 0] width 0 height 0
click at [395, 152] on span at bounding box center [397, 151] width 8 height 8
click at [0, 0] on input "I agree to the Terms and Conditions" at bounding box center [0, 0] width 0 height 0
click at [394, 181] on span at bounding box center [397, 178] width 8 height 8
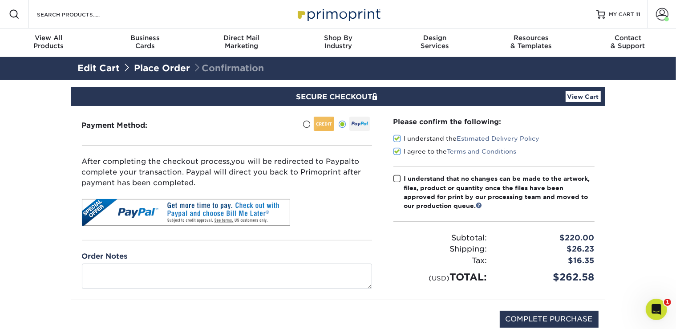
click at [0, 0] on input "I understand that no changes can be made to the artwork, files, product or quan…" at bounding box center [0, 0] width 0 height 0
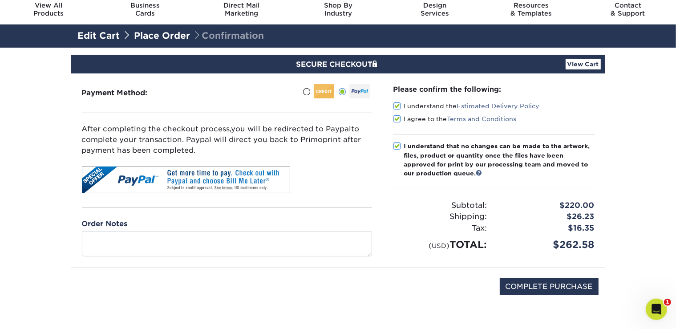
scroll to position [33, 0]
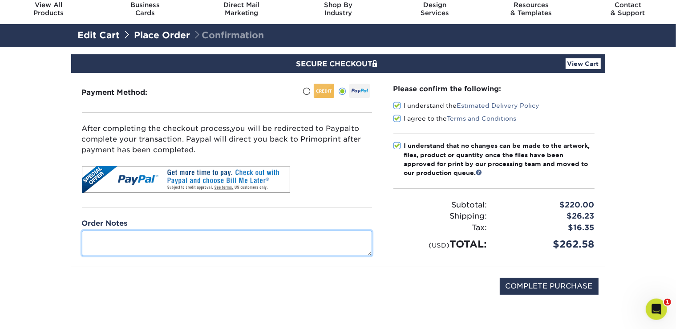
click at [243, 246] on textarea at bounding box center [227, 243] width 290 height 25
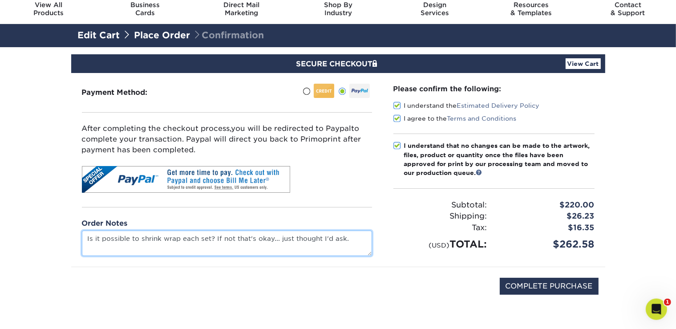
type textarea "Is it possible to shrink wrap each set? If not that's okay... just thought I'd …"
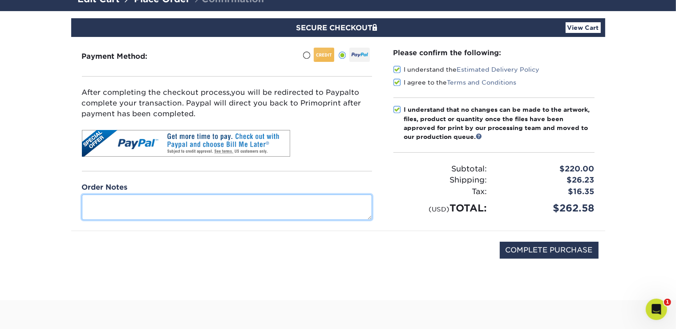
scroll to position [69, 0]
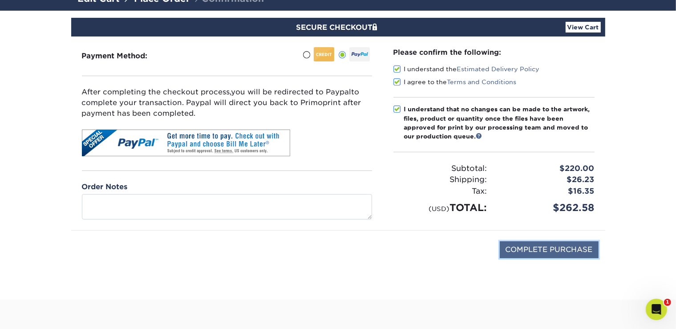
click at [538, 245] on input "COMPLETE PURCHASE" at bounding box center [549, 249] width 99 height 17
type input "PROCESSING, PLEASE WAIT..."
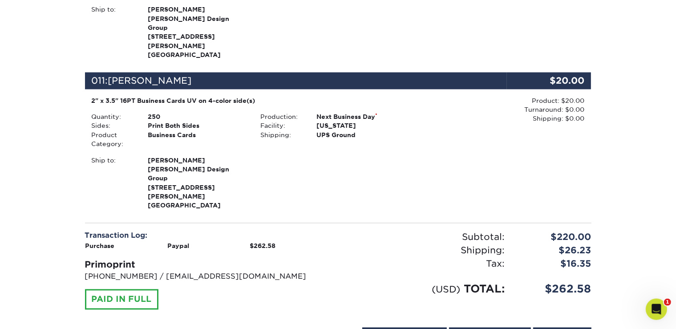
scroll to position [1696, 0]
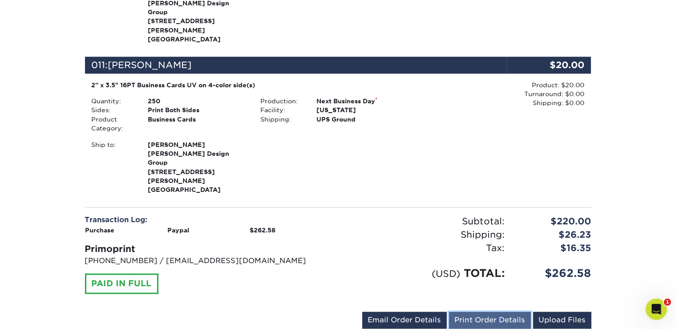
click at [485, 312] on link "Print Order Details" at bounding box center [490, 320] width 82 height 17
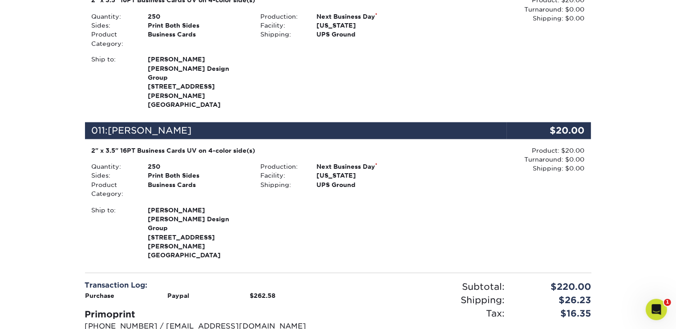
scroll to position [1628, 0]
